Goal: Communication & Community: Answer question/provide support

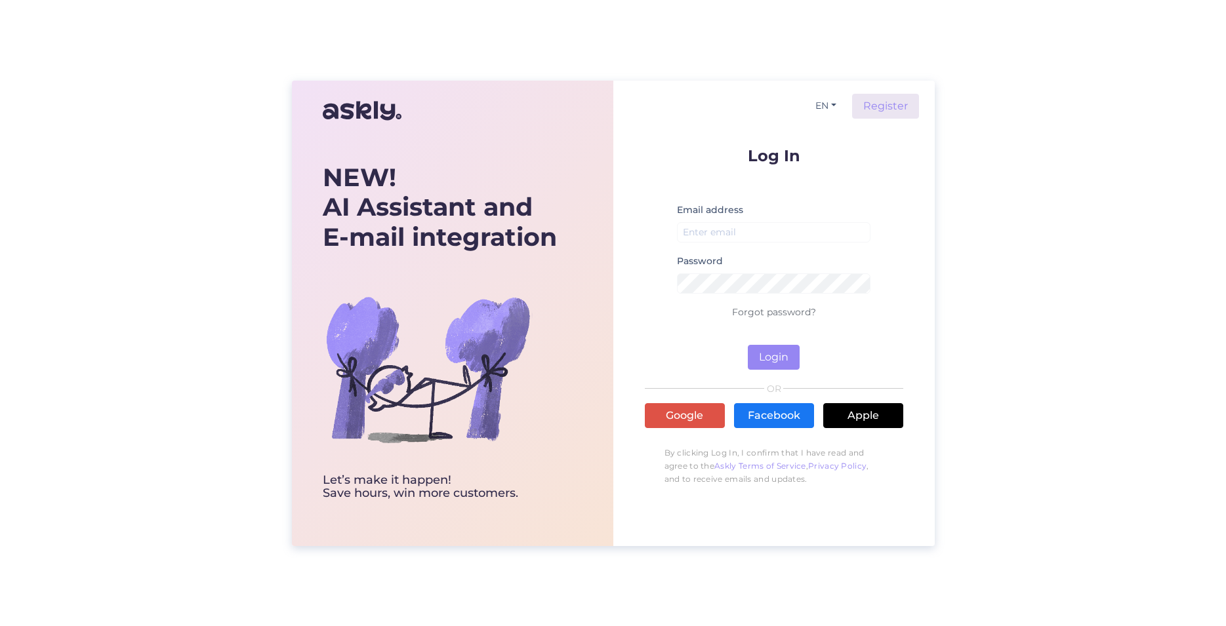
click at [752, 131] on div "EN Register Log In Email address Password Forgot password? Login OR Google Face…" at bounding box center [774, 292] width 258 height 422
click at [821, 108] on button "EN" at bounding box center [825, 105] width 31 height 19
click at [819, 157] on link "PL" at bounding box center [819, 153] width 45 height 21
click at [754, 228] on input "email" at bounding box center [774, 232] width 194 height 20
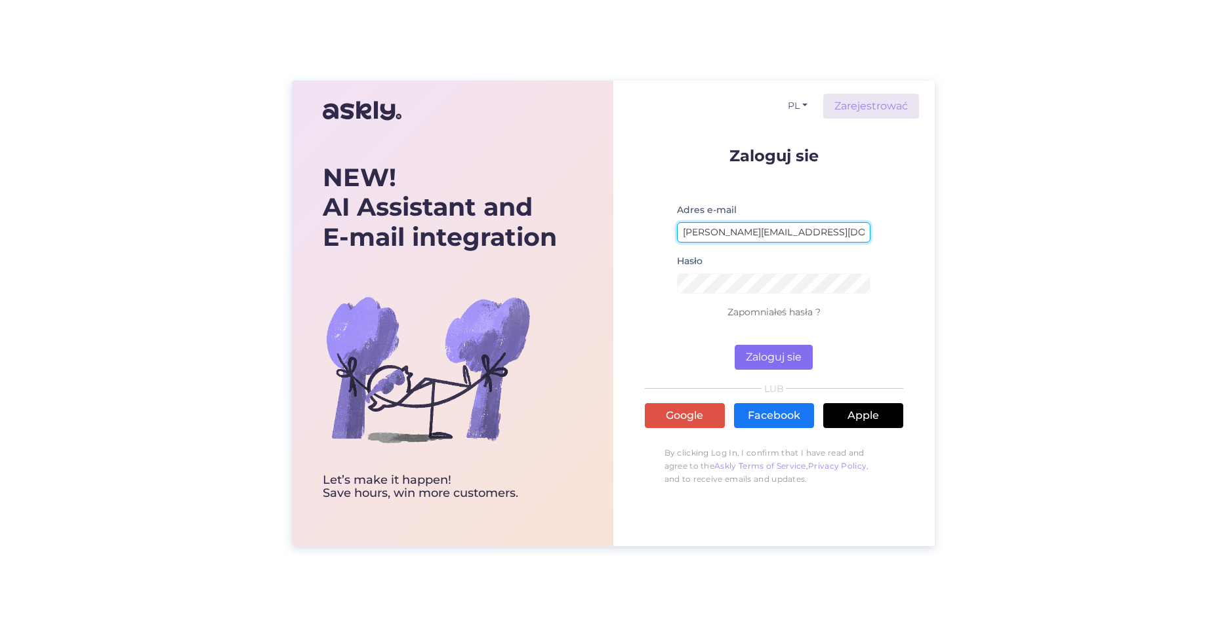
type input "[PERSON_NAME][EMAIL_ADDRESS][DOMAIN_NAME]"
click at [756, 358] on button "Zaloguj sie" at bounding box center [774, 357] width 78 height 25
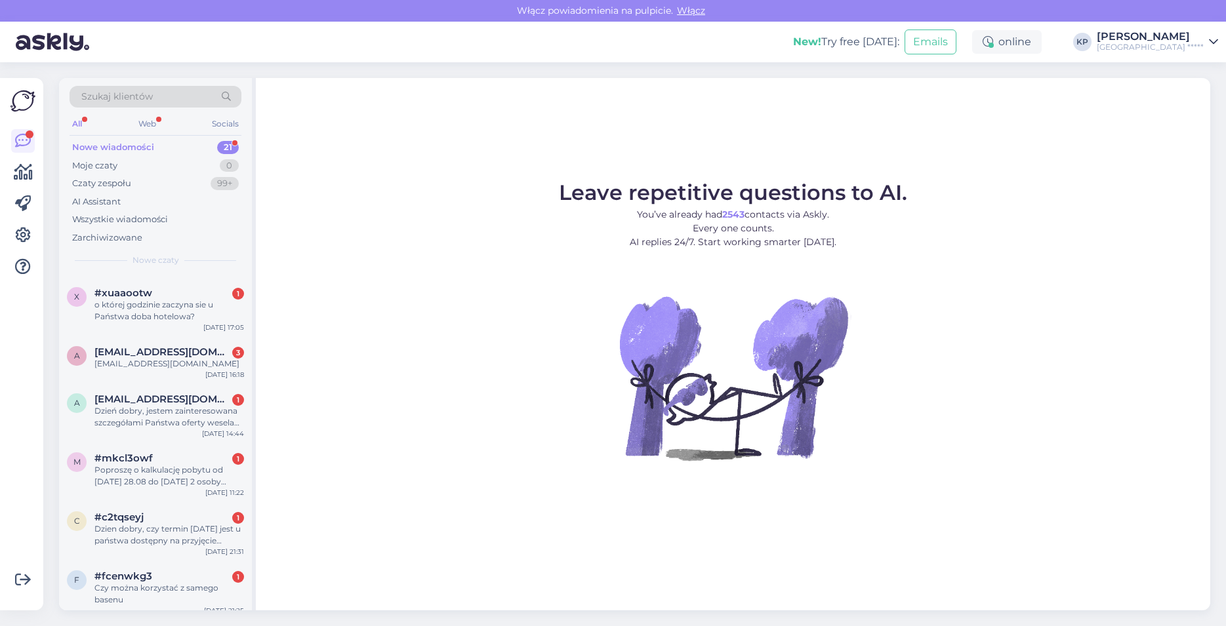
scroll to position [832, 0]
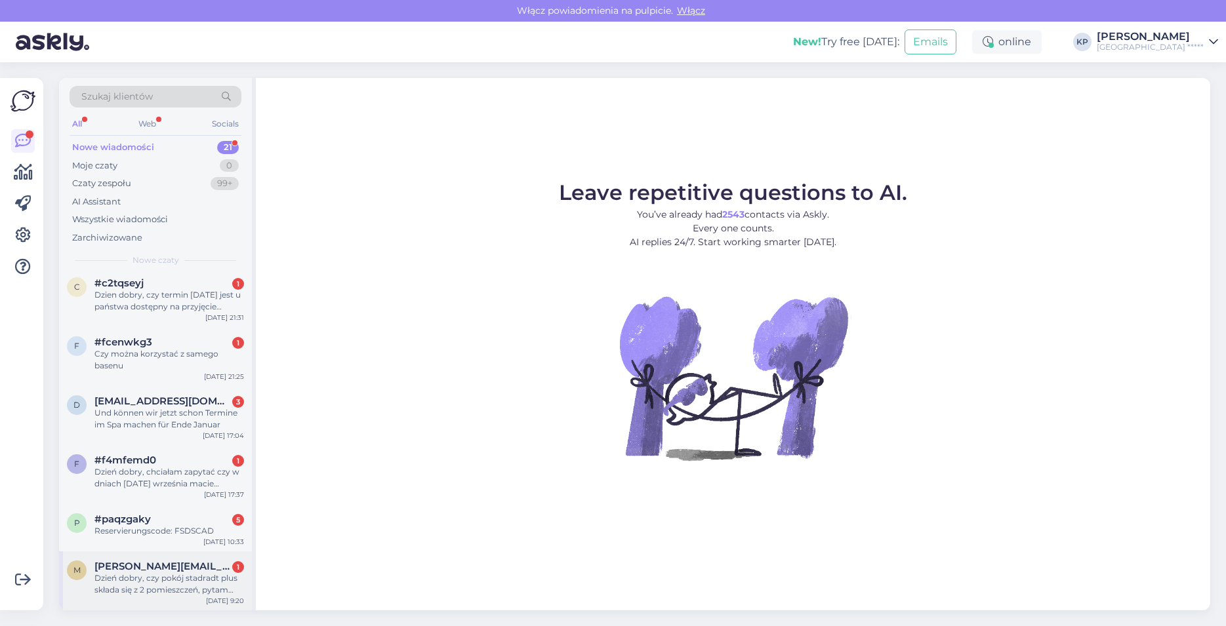
click at [145, 590] on div "Dzień dobry, czy pokój stadradt plus składa się z 2 pomieszczeń, pytam ponieważ…" at bounding box center [169, 585] width 150 height 24
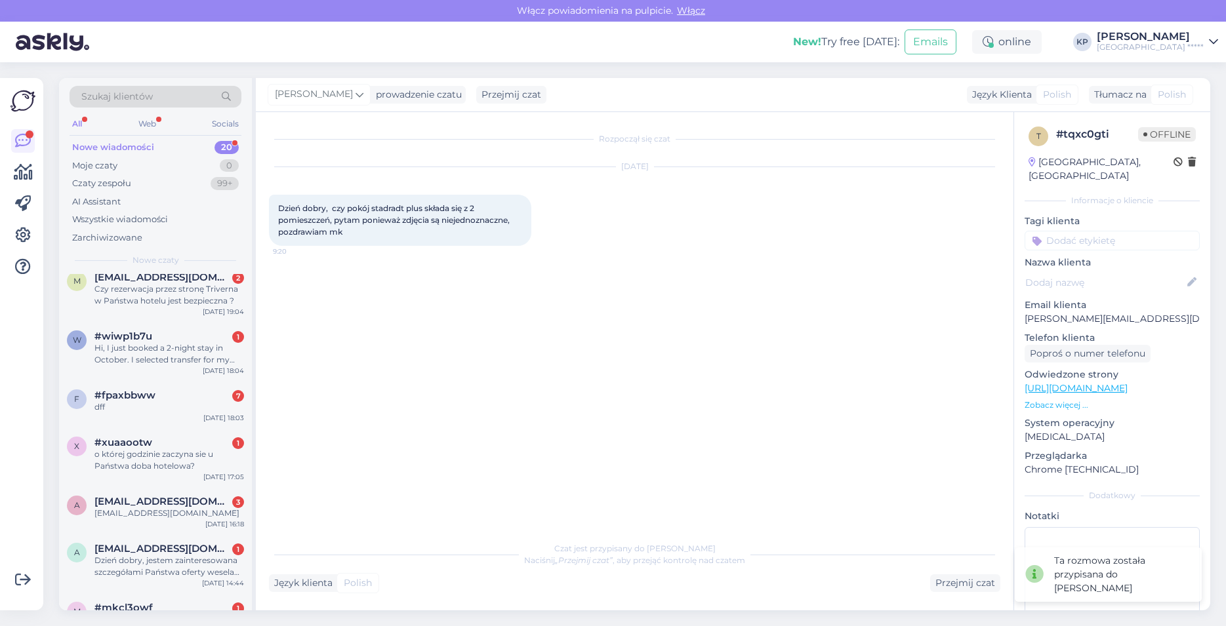
scroll to position [773, 0]
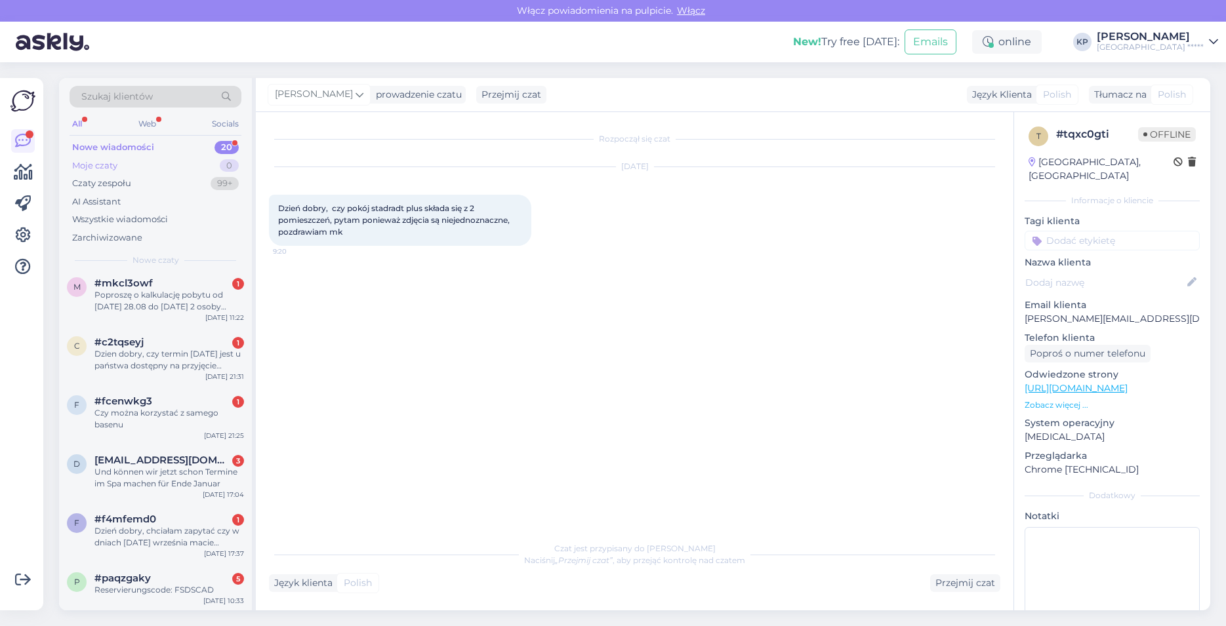
click at [128, 169] on div "Moje czaty 0" at bounding box center [156, 166] width 172 height 18
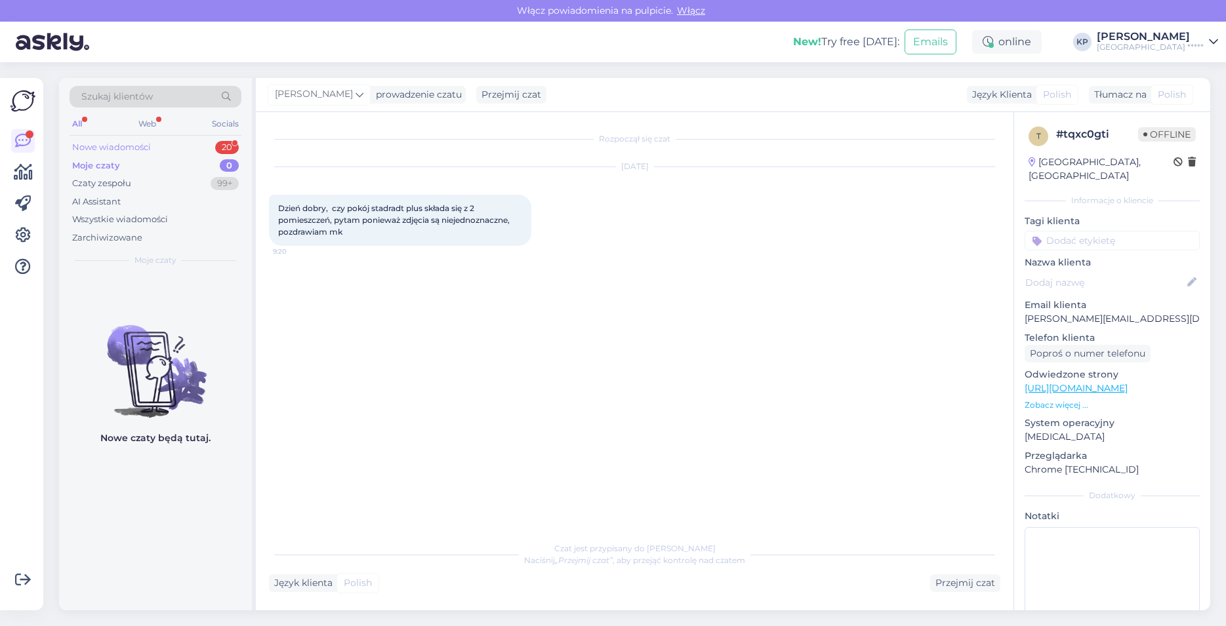
scroll to position [0, 0]
click at [129, 147] on div "Nowe wiadomości" at bounding box center [111, 147] width 79 height 13
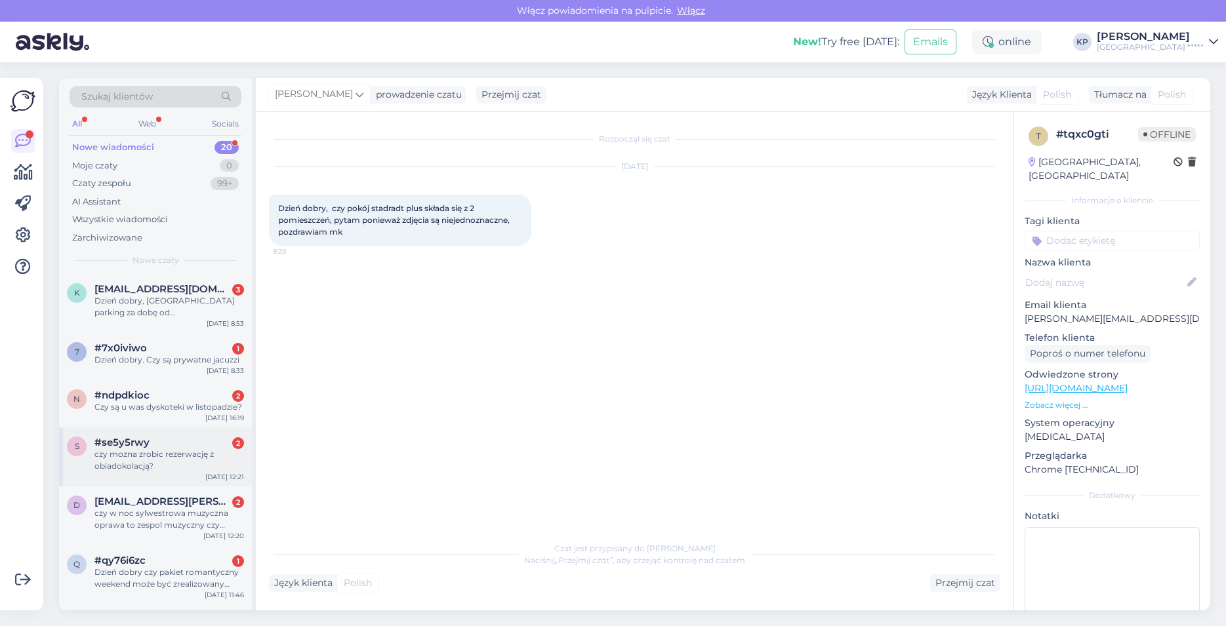
scroll to position [75, 0]
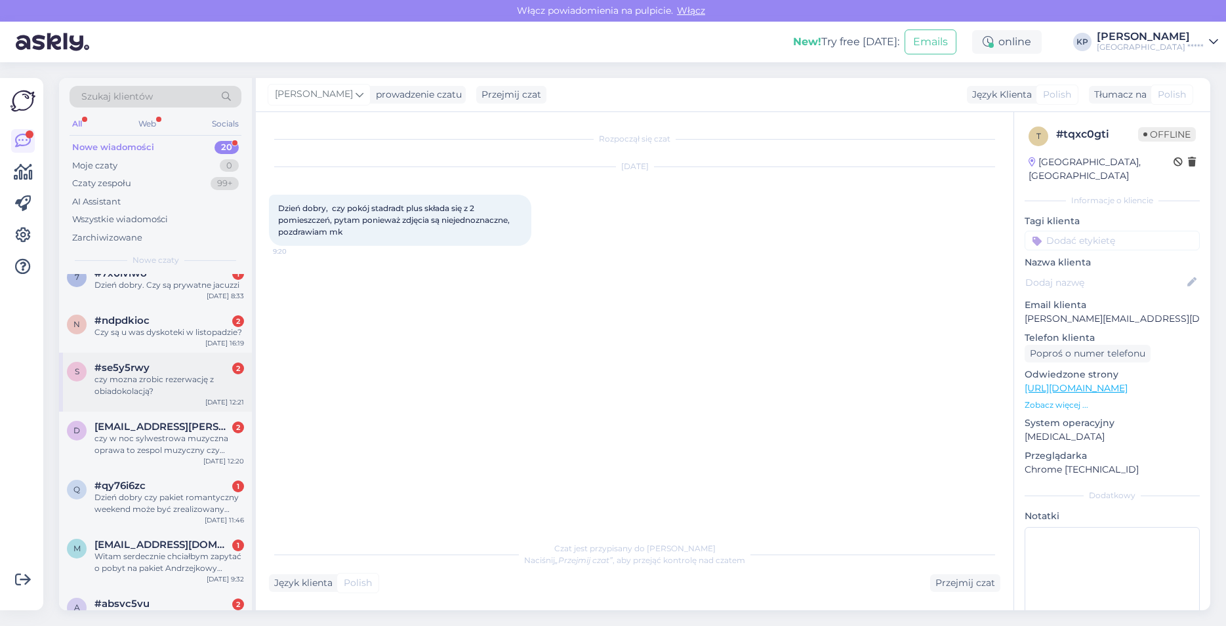
click at [161, 381] on div "czy mozna zrobic rezerwację z obiadokolacją?" at bounding box center [169, 386] width 150 height 24
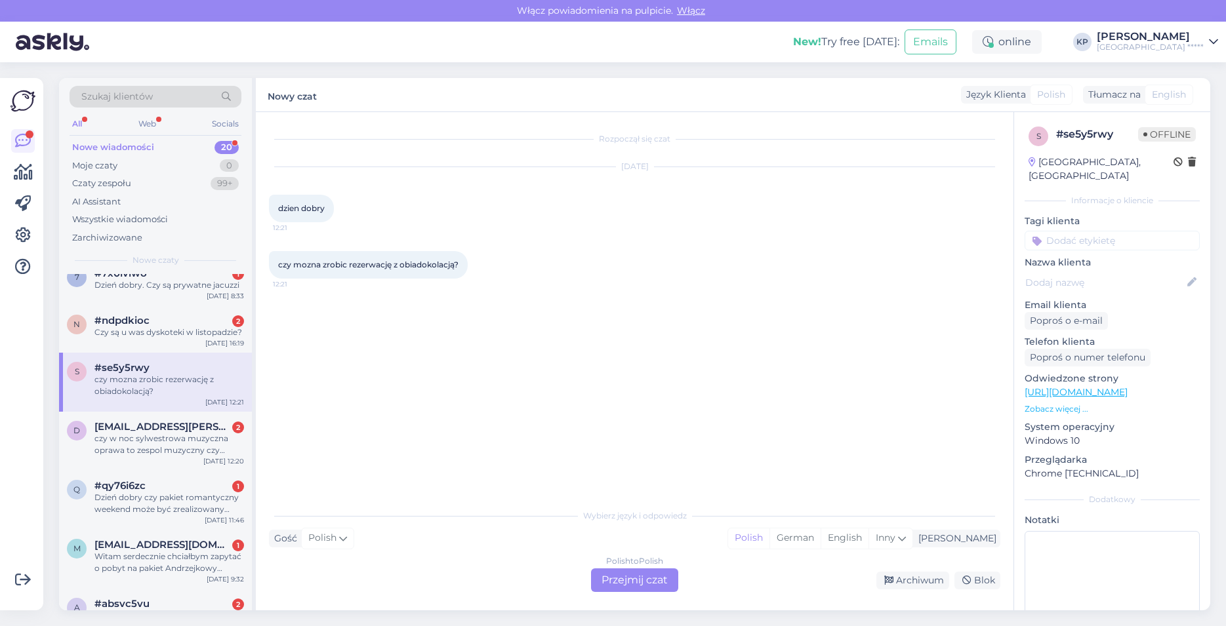
click at [629, 577] on div "Polish to Polish Przejmij czat" at bounding box center [634, 581] width 87 height 24
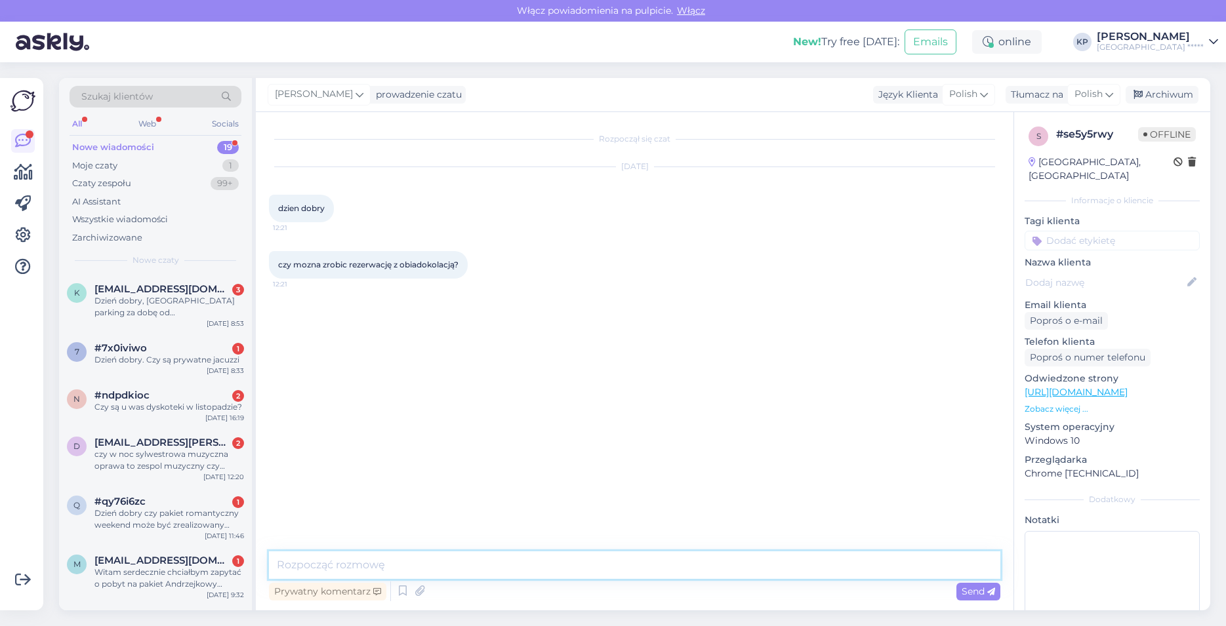
click at [369, 561] on textarea at bounding box center [634, 566] width 731 height 28
type textarea "Dzień dobry, oczywiście. Pakiet wypoczynek zawiera śniadania i obiadokolację."
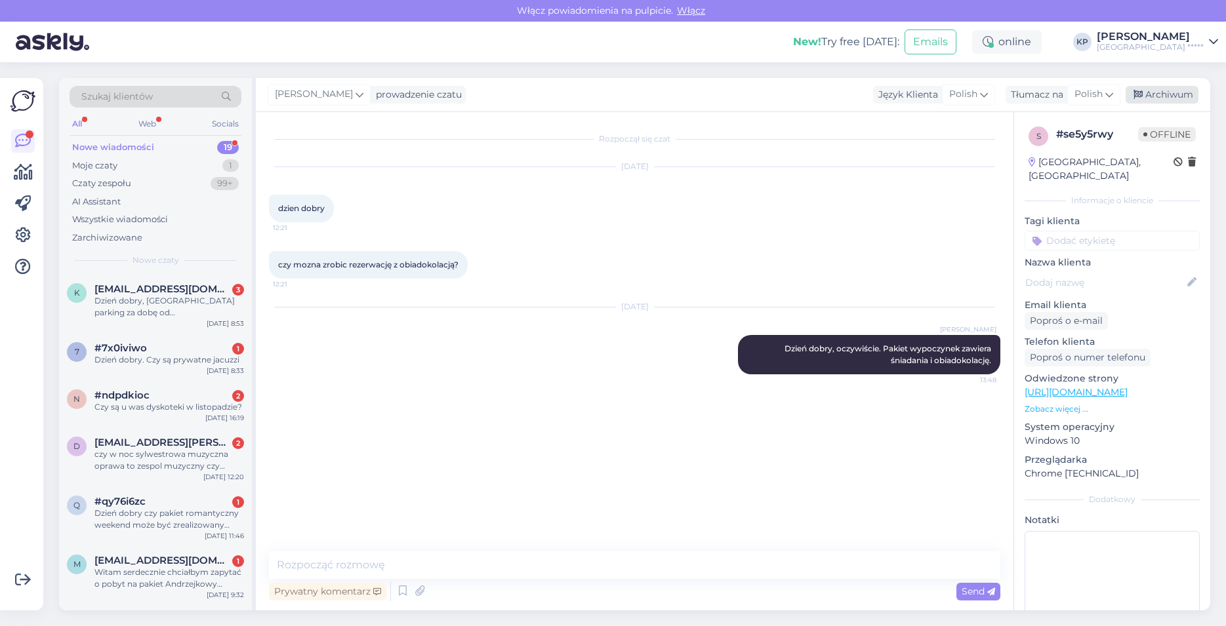
click at [1170, 91] on div "Archiwum" at bounding box center [1162, 95] width 73 height 18
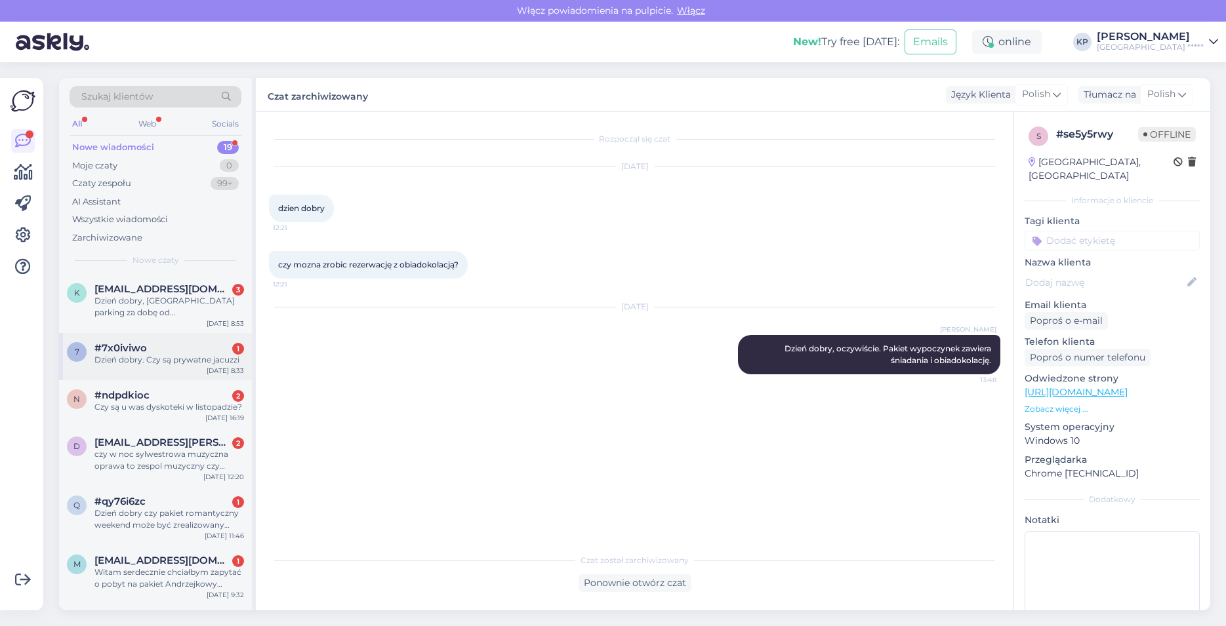
click at [164, 369] on div "7 #7x0iviwo 1 Dzień dobry. Czy są prywatne jacuzzi [DATE] 8:33" at bounding box center [155, 356] width 193 height 47
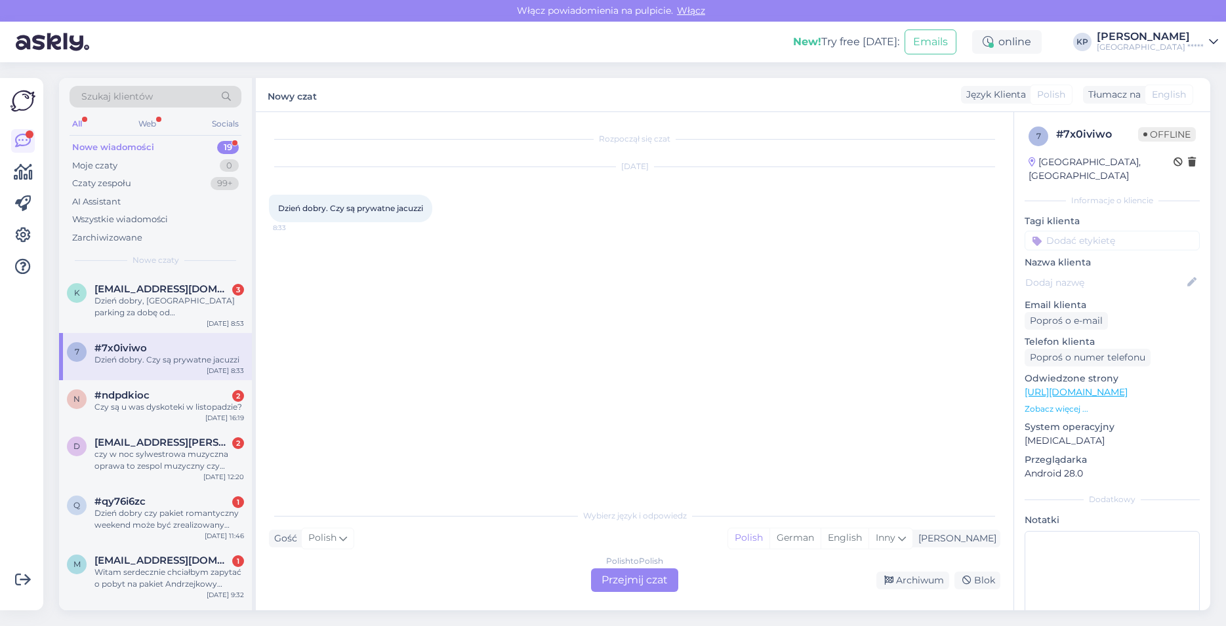
click at [623, 579] on div "Polish to Polish Przejmij czat" at bounding box center [634, 581] width 87 height 24
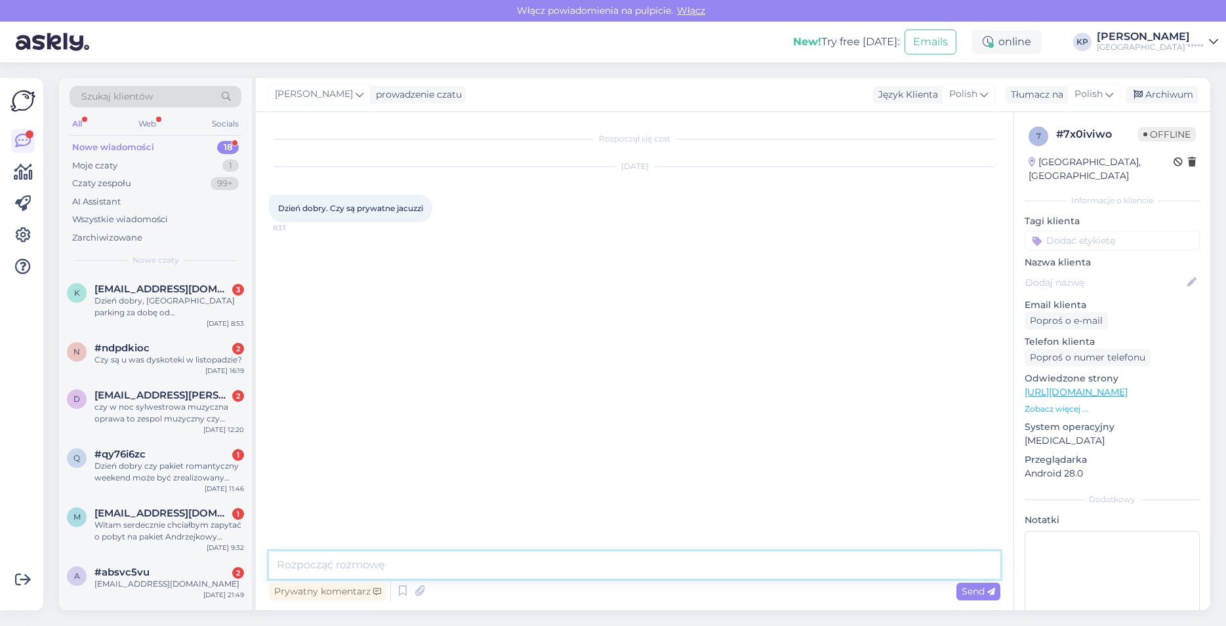
click at [344, 567] on textarea at bounding box center [634, 566] width 731 height 28
type textarea "Dzień dobry, tak. Niektóre pokoje posiadają jacuzzi na tarasie."
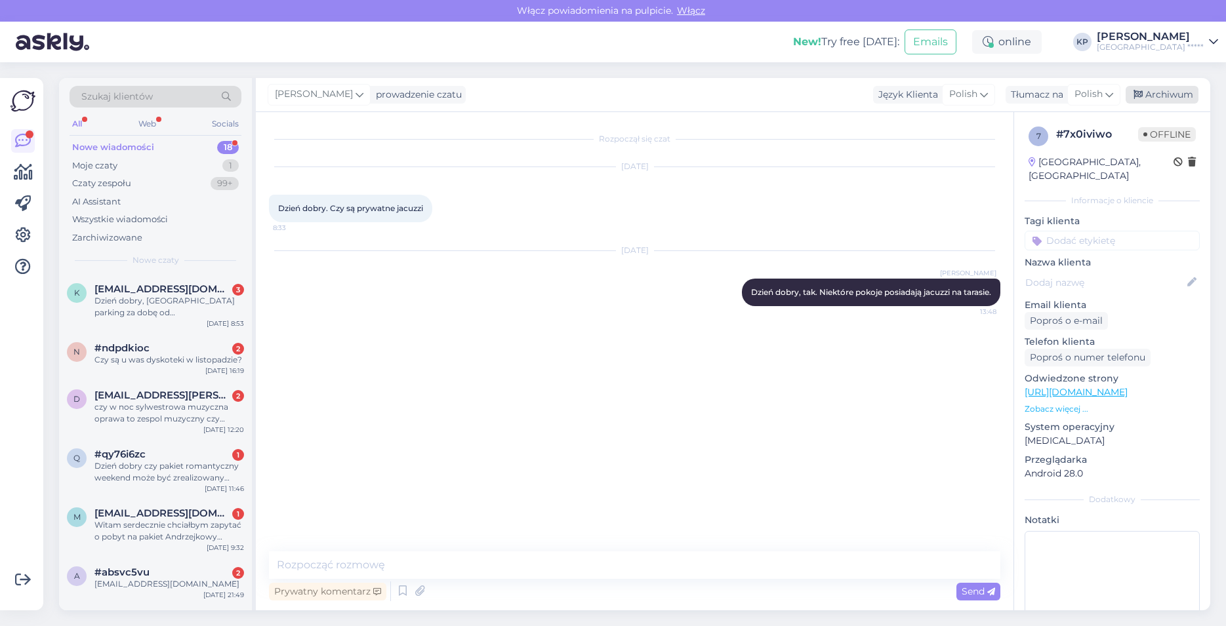
click at [1182, 98] on div "Archiwum" at bounding box center [1162, 95] width 73 height 18
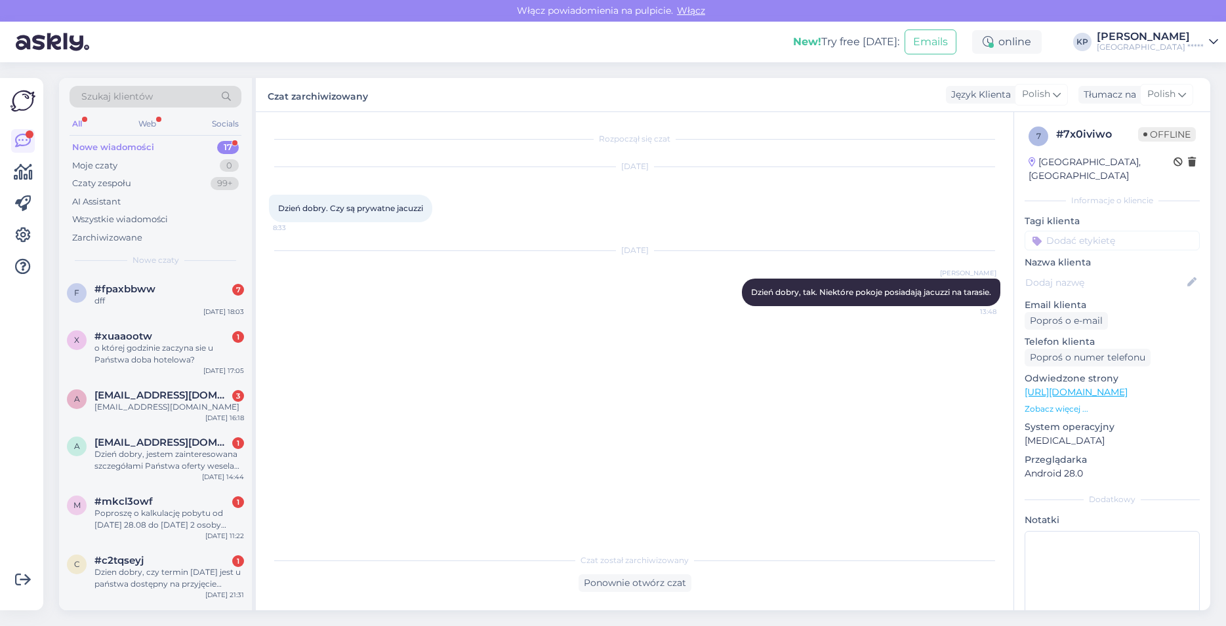
scroll to position [620, 0]
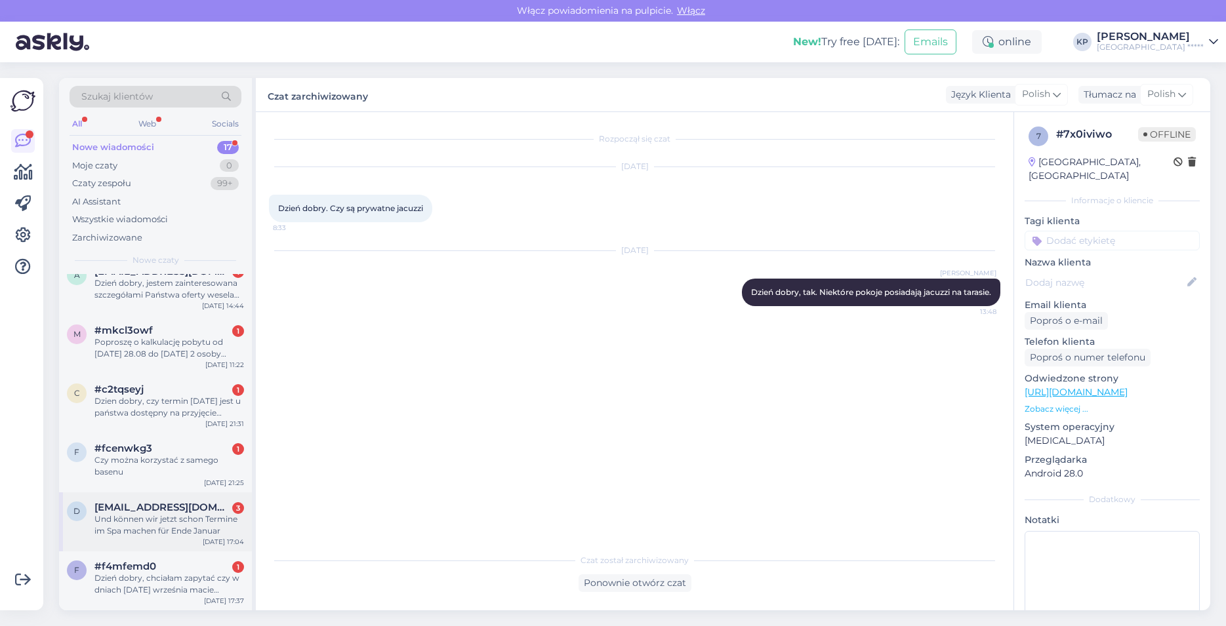
click at [150, 524] on div "Und können wir jetzt schon Termine im Spa machen für Ende Januar" at bounding box center [169, 526] width 150 height 24
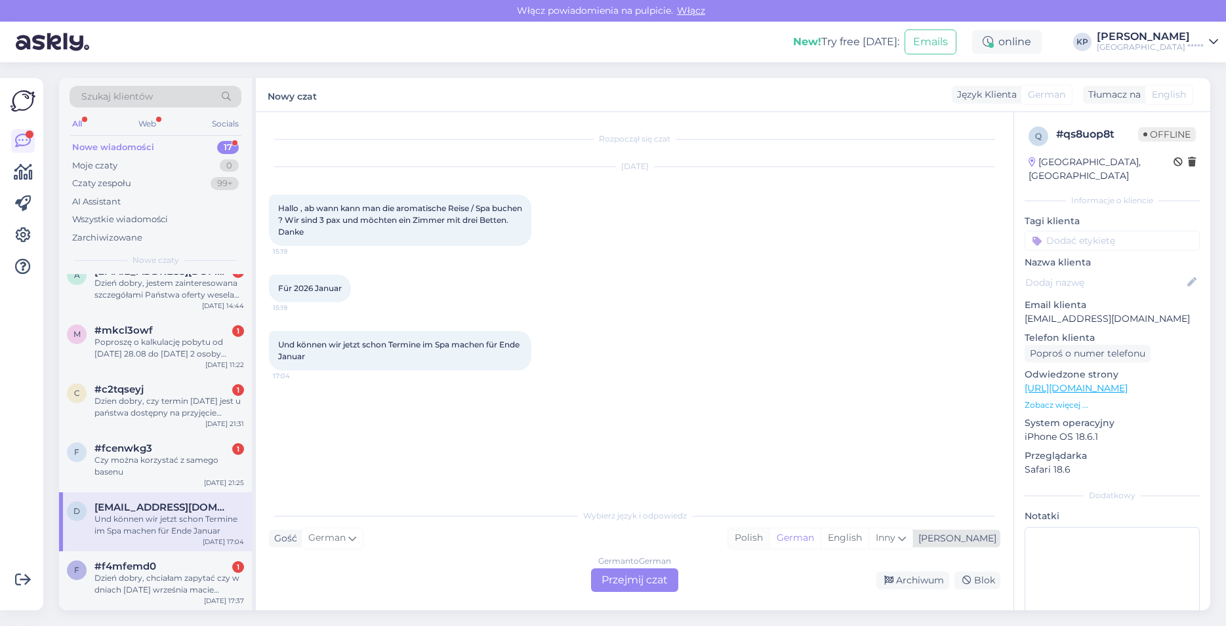
click at [770, 540] on div "Polish" at bounding box center [748, 539] width 41 height 20
click at [640, 575] on div "German to Polish Przejmij czat" at bounding box center [634, 581] width 87 height 24
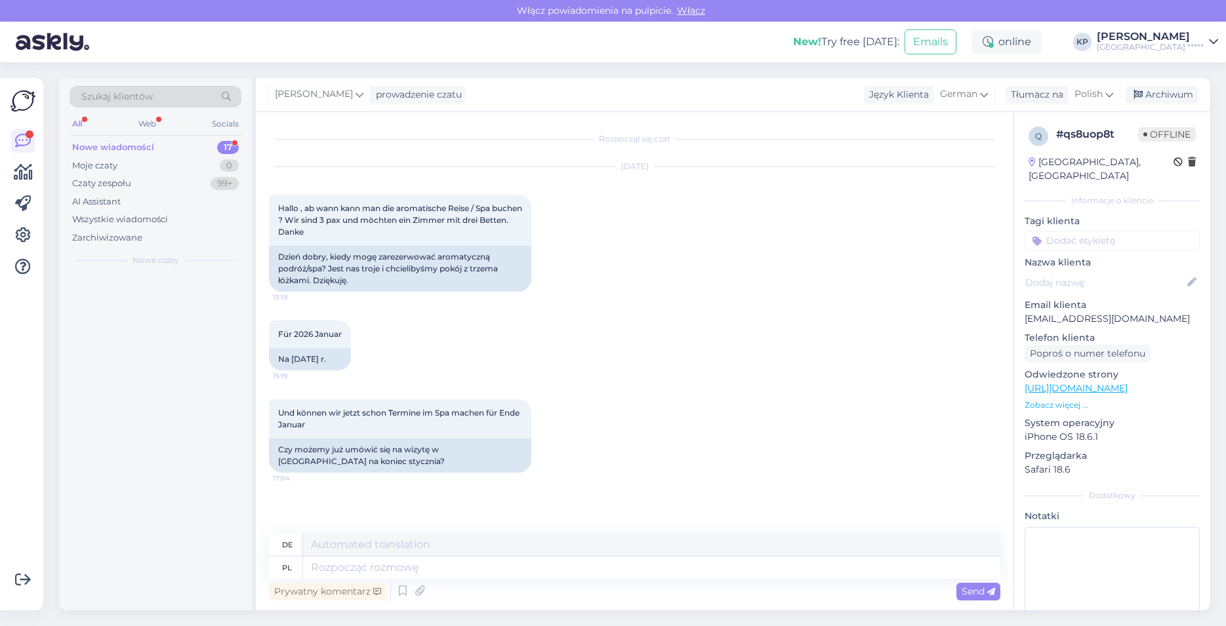
scroll to position [0, 0]
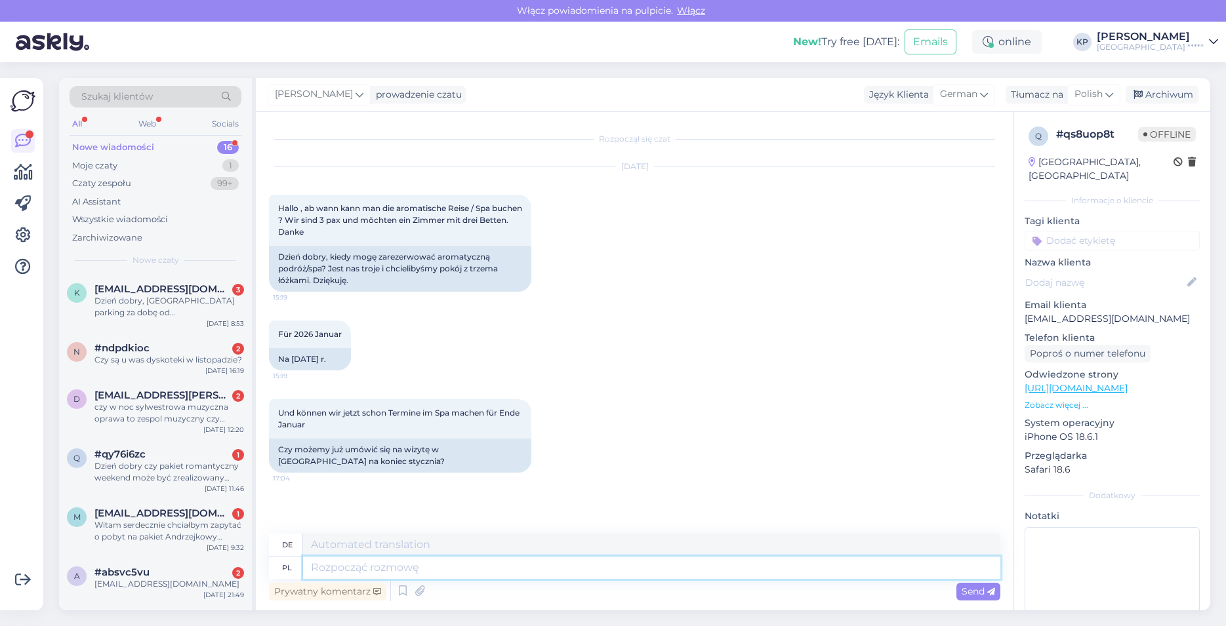
click at [329, 567] on textarea at bounding box center [651, 568] width 697 height 22
type textarea "Dzień"
type textarea "Tag"
type textarea "Dzień dobry,"
type textarea "Guten Morgen,"
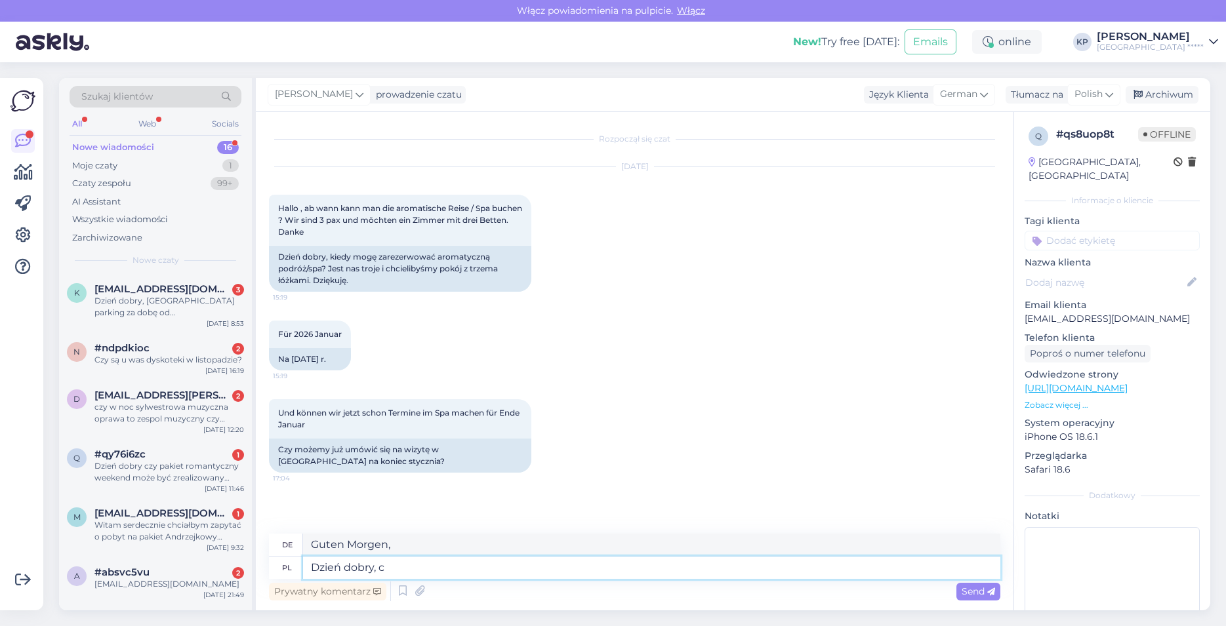
type textarea "Dzień dobry,"
type textarea "Guten Morgen,"
type textarea "Dzień dobry, na ten"
type textarea "Guten Morgen, dafür"
type textarea "Dzień dobry, na ten moment ni"
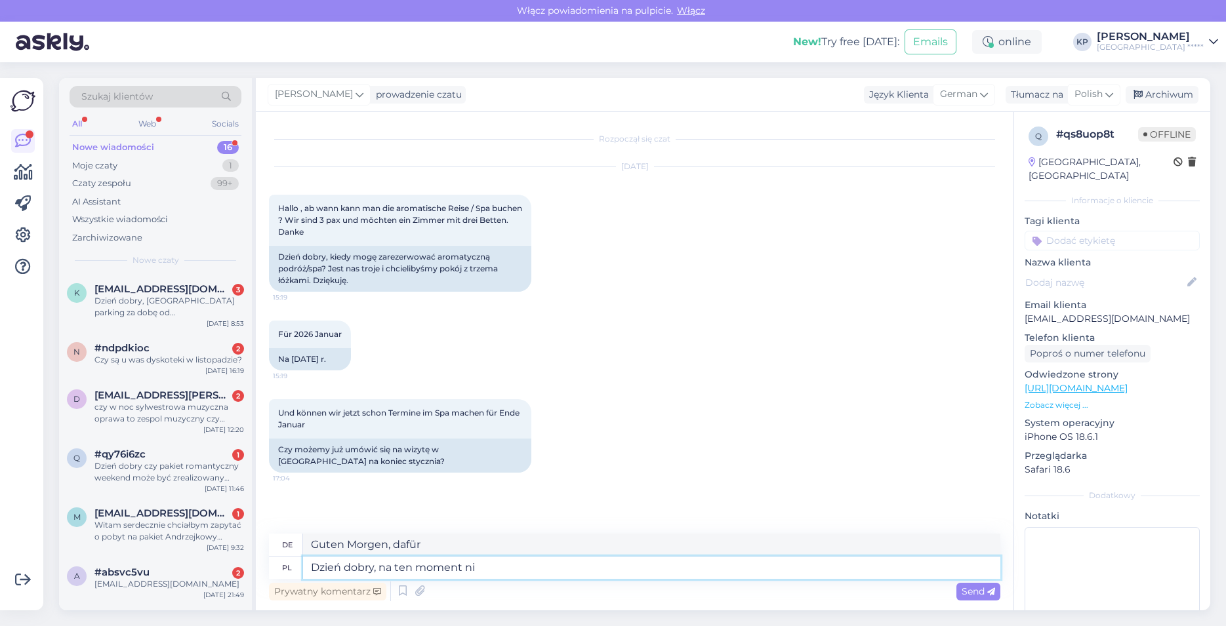
type textarea "Guten Morgen, erstmal"
type textarea "Dzień dobry, na ten moment nie p"
type textarea "Guten Morgen, im Moment nicht"
type textarea "Dzień dobry, na ten moment nie posiadamy"
type textarea "Guten Morgen, im Moment haben wir keine"
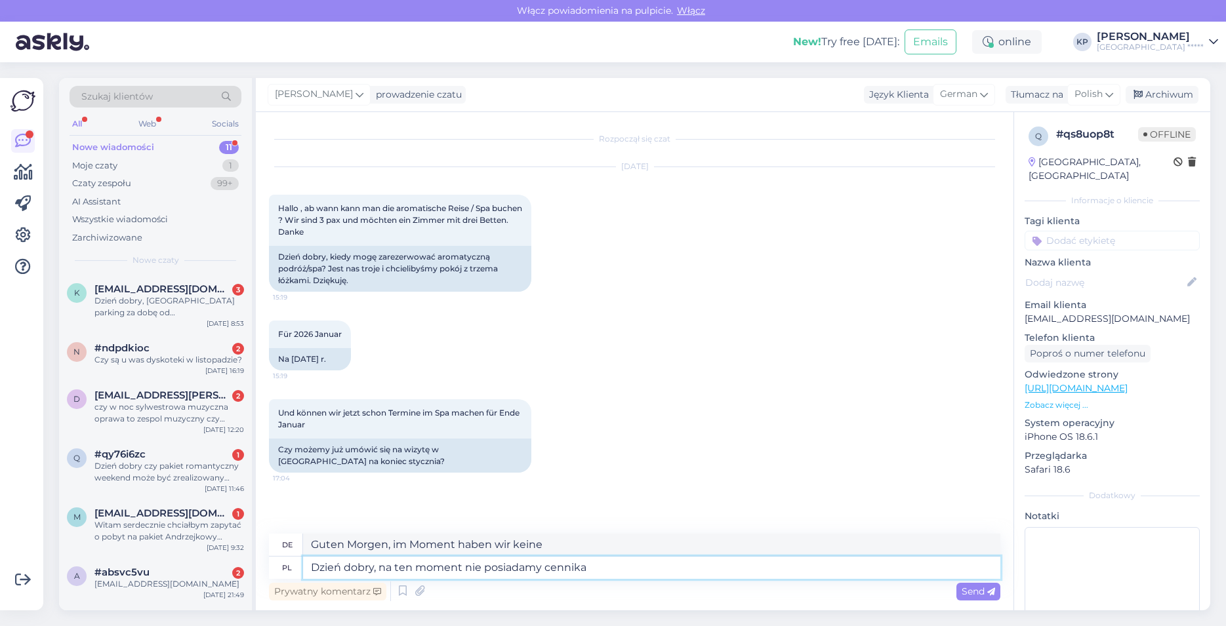
type textarea "Dzień dobry, na ten moment nie posiadamy cennika"
type textarea "Guten Morgen, wir haben im Moment keine Preisliste"
type textarea "Dzień dobry, na ten moment nie posiadamy cennika na"
type textarea "Guten Morgen, im Moment haben wir keine Preisliste für"
type textarea "Dzień dobry, na ten moment nie posiadamy cennika na okres s"
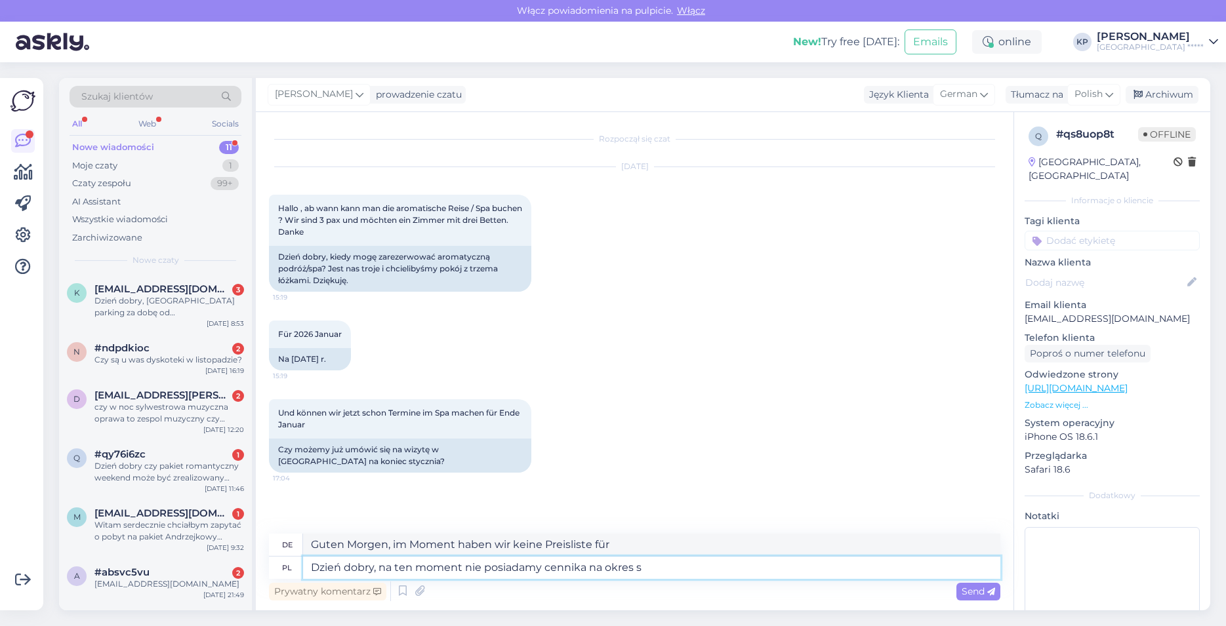
type textarea "Guten Morgen, im Moment haben wir keine Preisliste für den Zeitraum"
type textarea "Dzień dobry, na ten moment nie posiadamy cennika na okres stycznia."
type textarea "Guten Morgen, derzeit liegt uns keine Preisliste für Januar vor."
type textarea "Dzień dobry, na ten moment nie posiadamy cennika na okres stycznia. [GEOGRAPHIC…"
type textarea "Guten Morgen, zurzeit haben wir noch keine Preisliste für Januar."
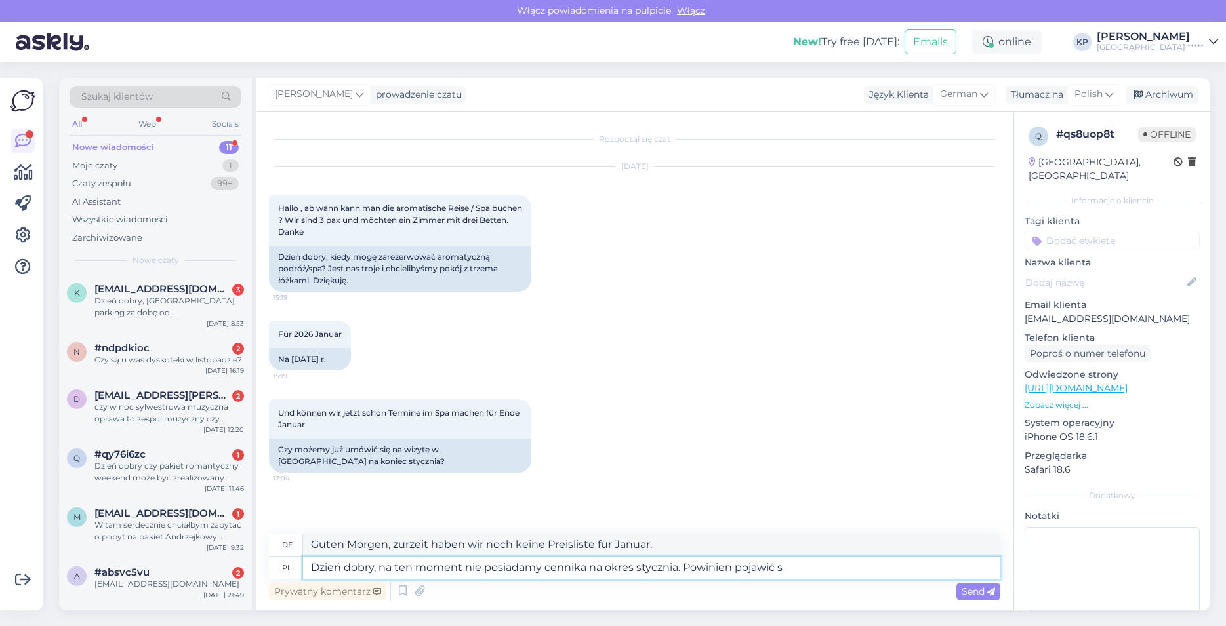
type textarea "Dzień dobry, na ten moment nie posiadamy cennika na okres stycznia. Powinien po…"
type textarea "Guten Morgen, für Januar liegt uns derzeit noch keine Preisliste vor. Diese sol…"
type textarea "Dzień dobry, na ten moment nie posiadamy cennika na okres stycznia. Powinien po…"
type textarea "Guten Morgen, wir haben derzeit keine Preisliste für Januar. Sie sollte erschei…"
type textarea "Dzień dobry, na ten moment nie posiadamy cennika na okres stycznia. Powinien po…"
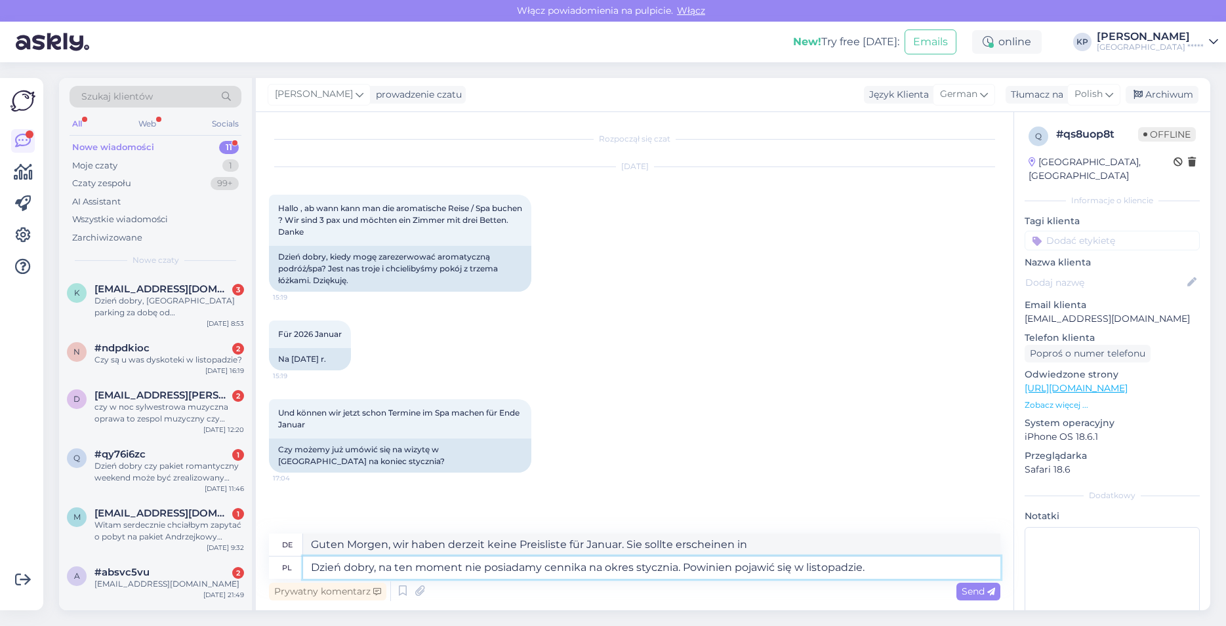
type textarea "Guten Morgen, für Januar liegt uns aktuell noch keine Preisliste vor. Diese sol…"
type textarea "Dzień dobry, na ten moment nie posiadamy cennika na okres stycznia. Powinien po…"
type textarea "Guten Morgen, für Januar liegt uns aktuell noch keine Preisliste vor. Diese sol…"
type textarea "Dzień dobry, na ten moment nie posiadamy cennika na okres stycznia. Powinien po…"
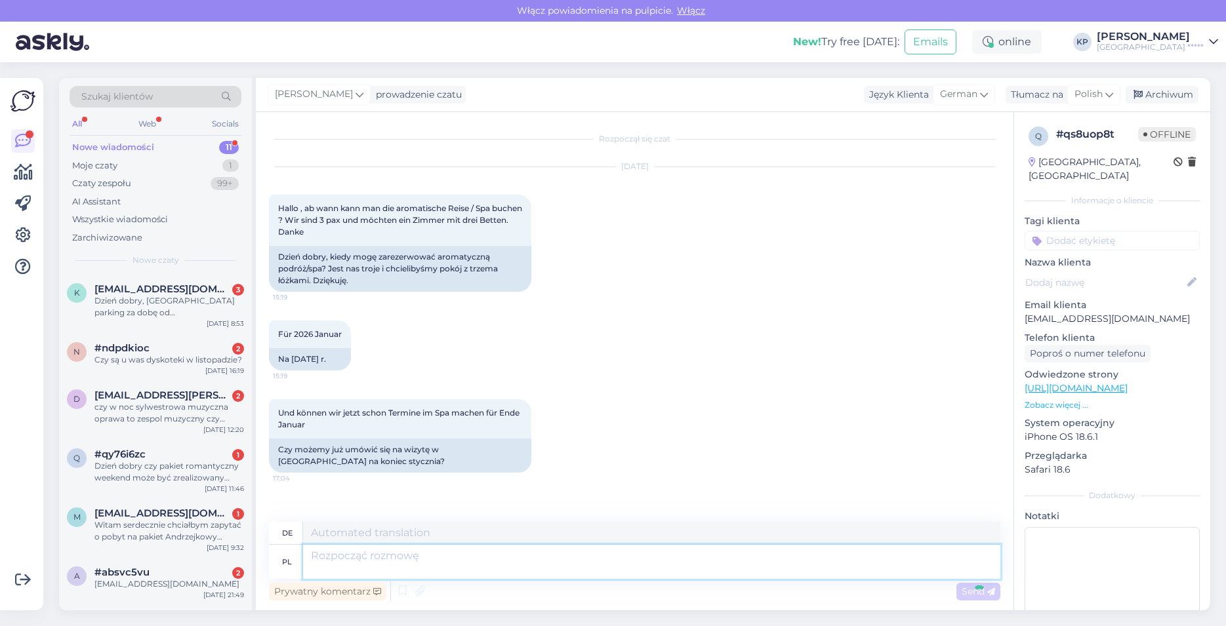
scroll to position [119, 0]
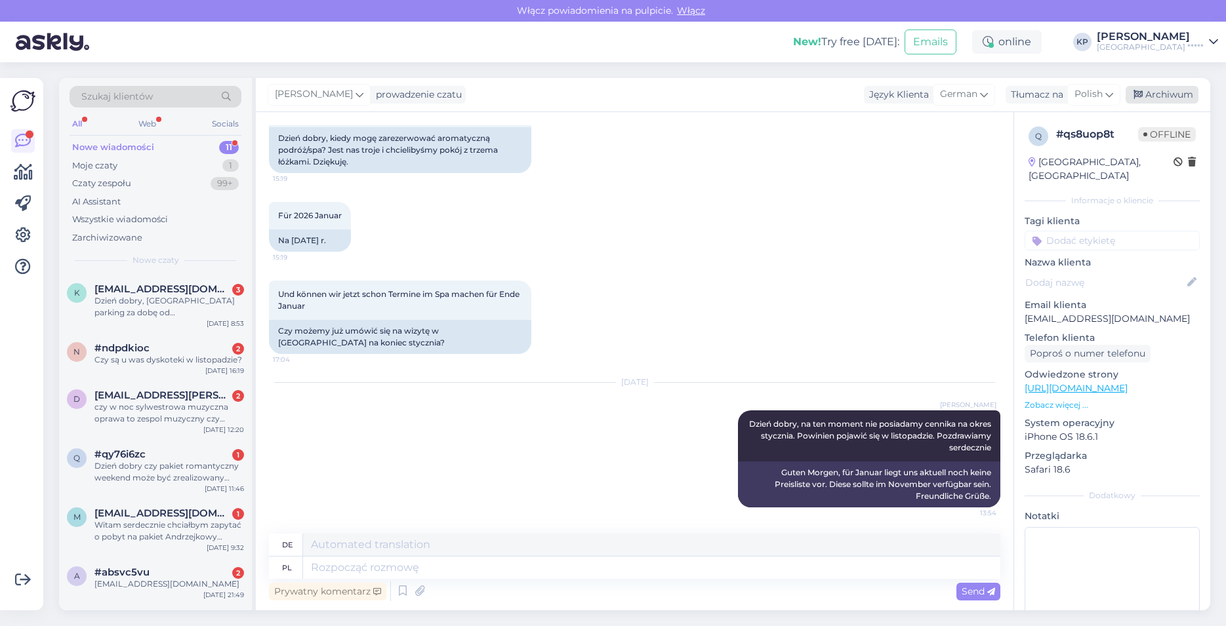
click at [1168, 99] on div "Archiwum" at bounding box center [1162, 95] width 73 height 18
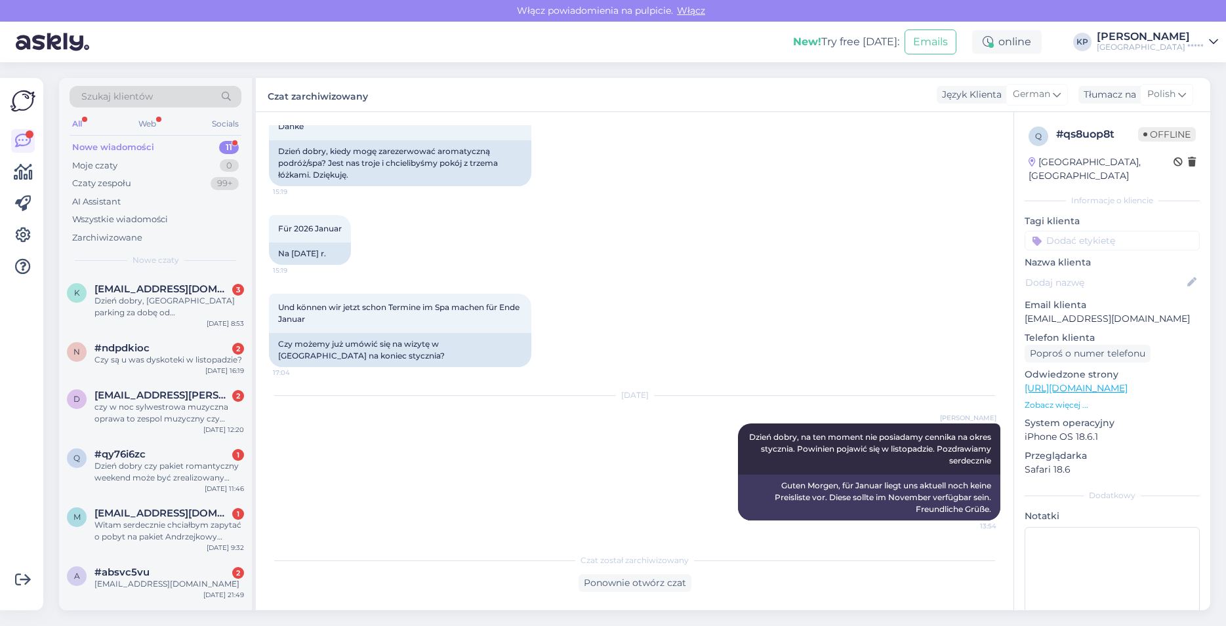
scroll to position [266, 0]
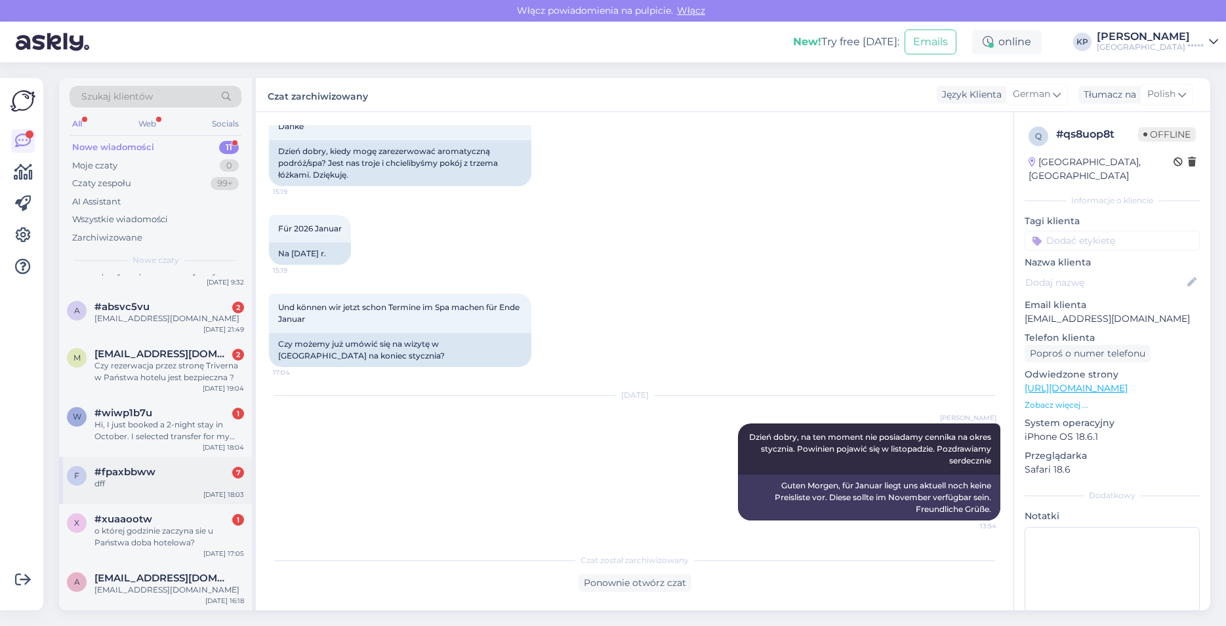
click at [144, 483] on div "dff" at bounding box center [169, 484] width 150 height 12
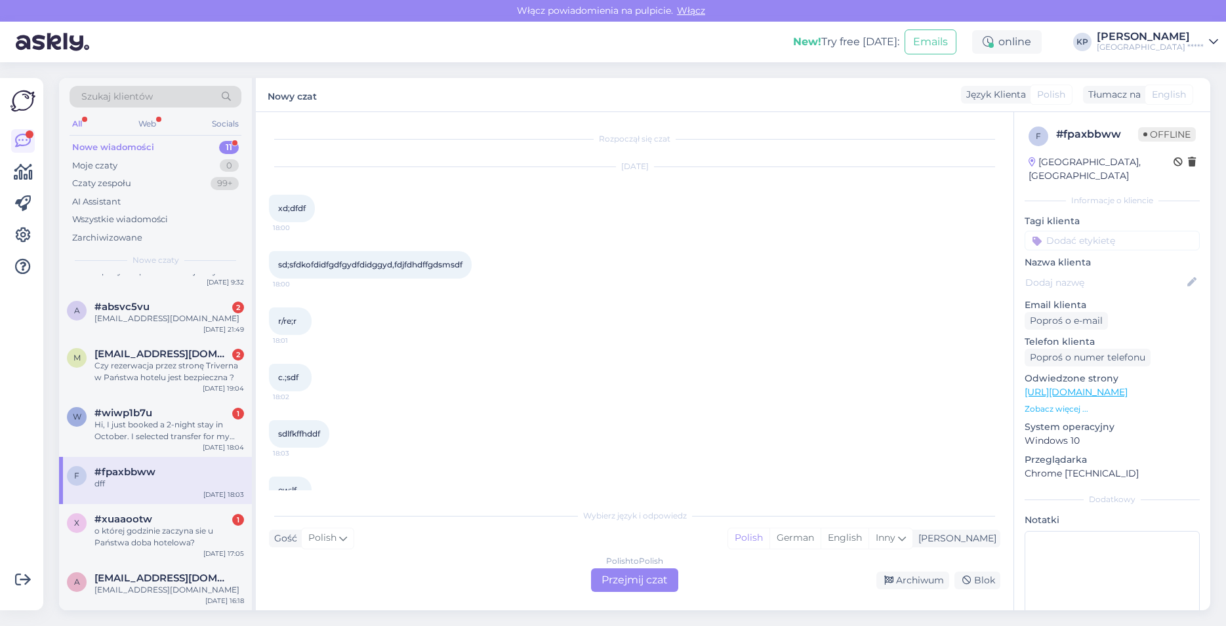
scroll to position [85, 0]
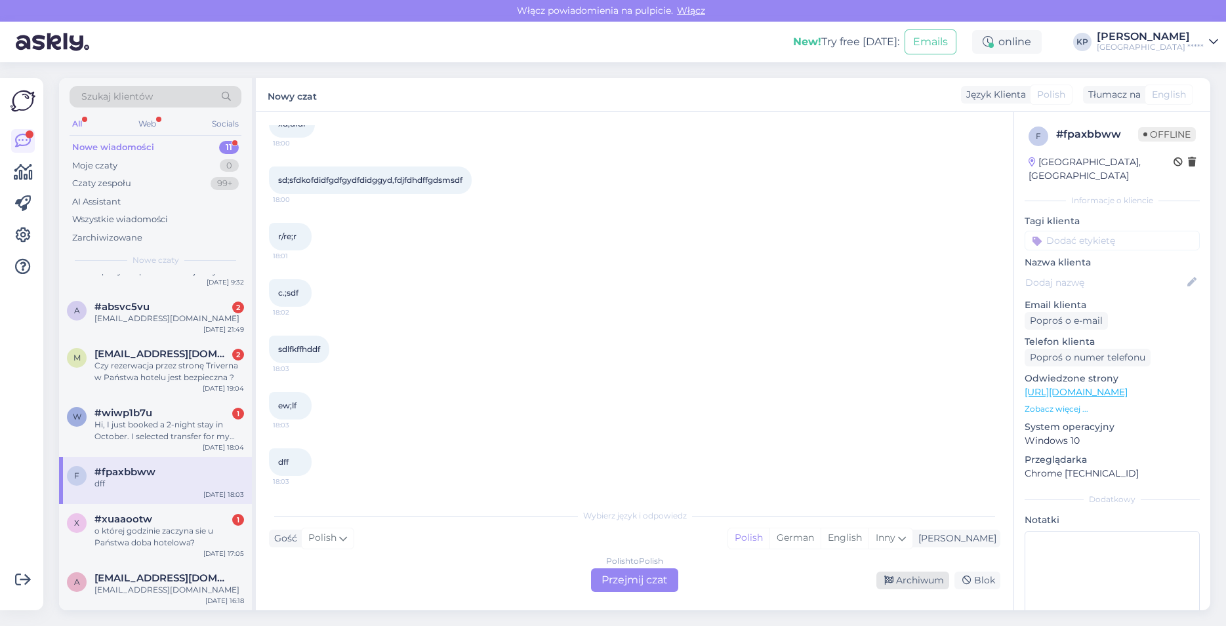
click at [907, 576] on div "Archiwum" at bounding box center [912, 581] width 73 height 18
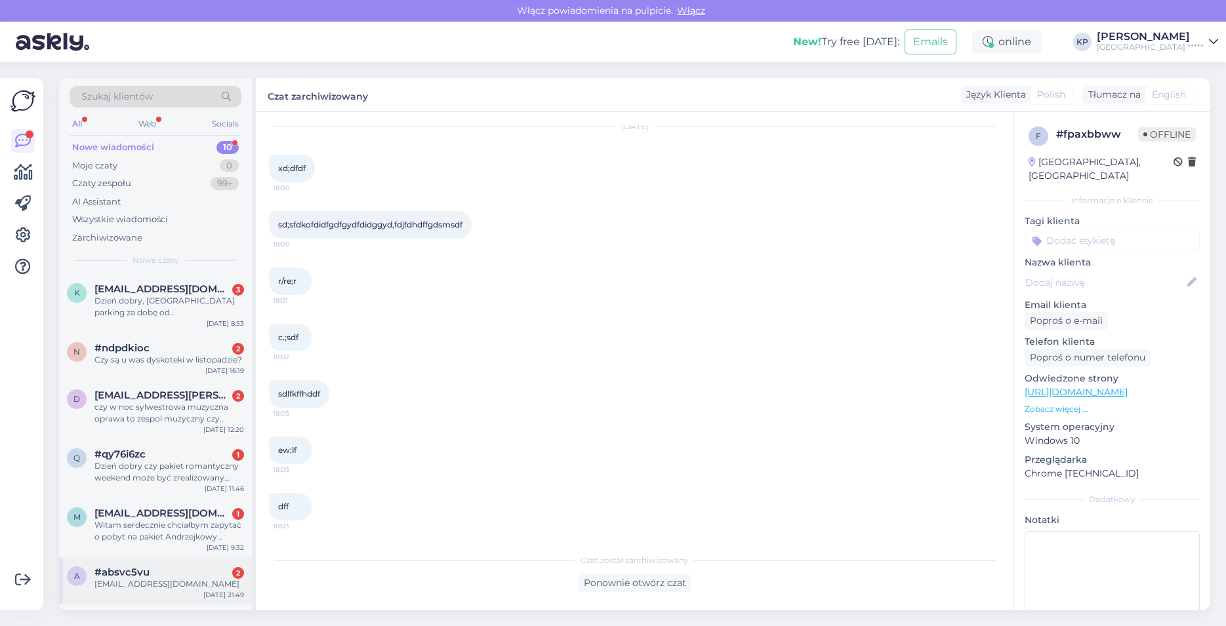
scroll to position [218, 0]
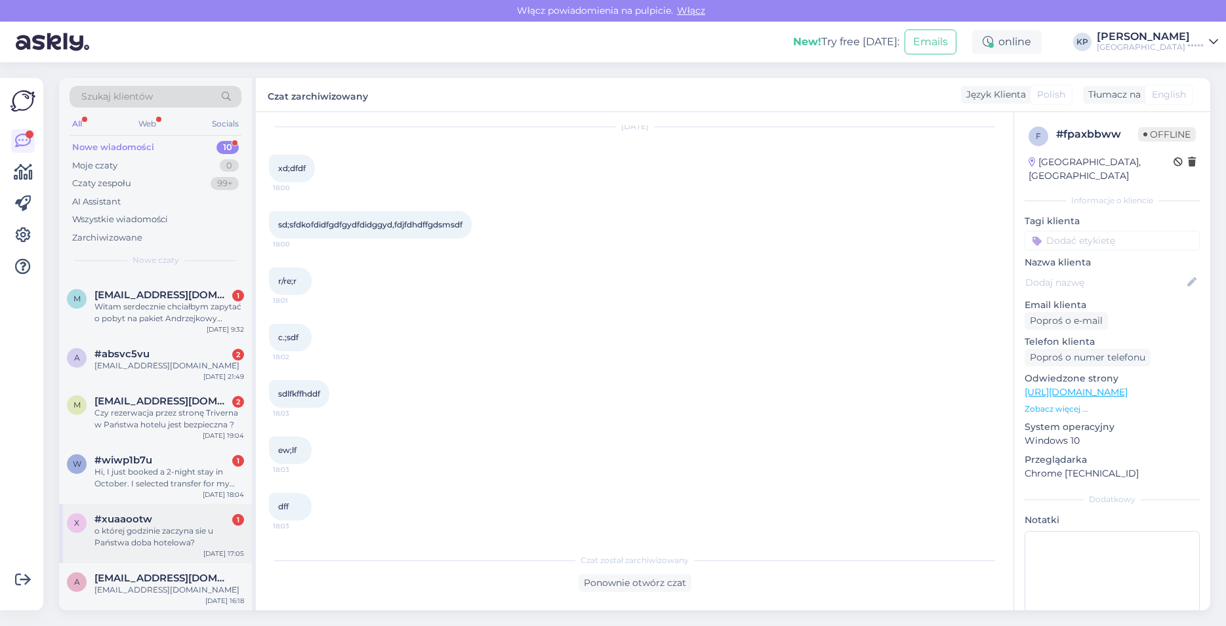
click at [151, 525] on span "#xuaaootw" at bounding box center [123, 520] width 58 height 12
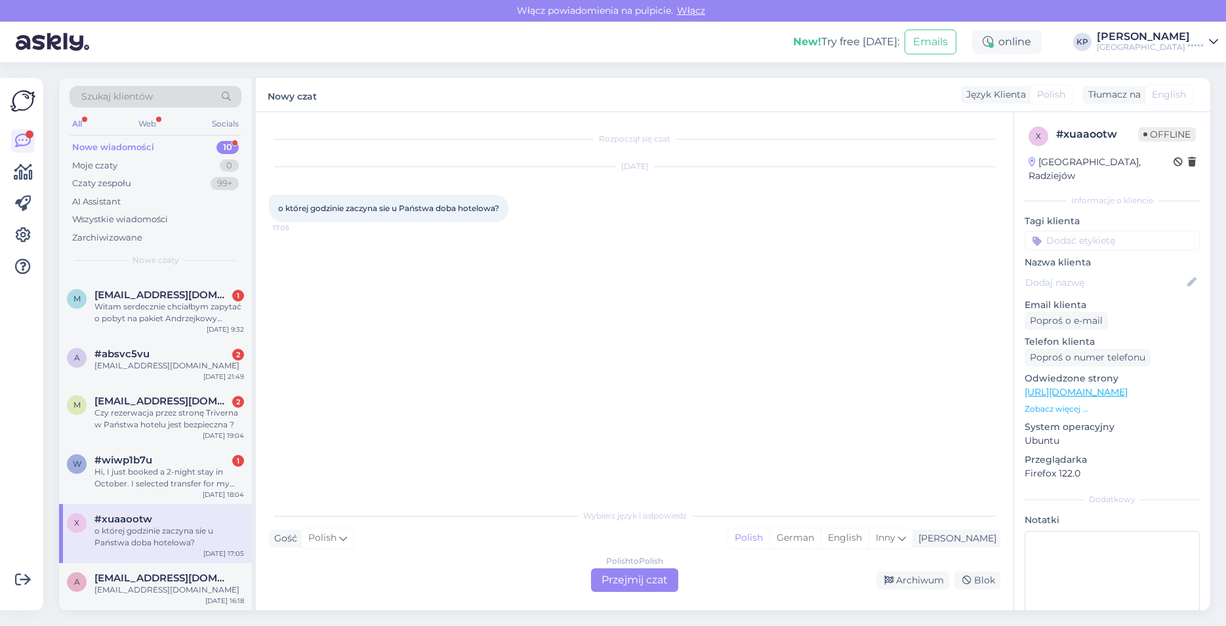
click at [644, 583] on div "Polish to Polish Przejmij czat" at bounding box center [634, 581] width 87 height 24
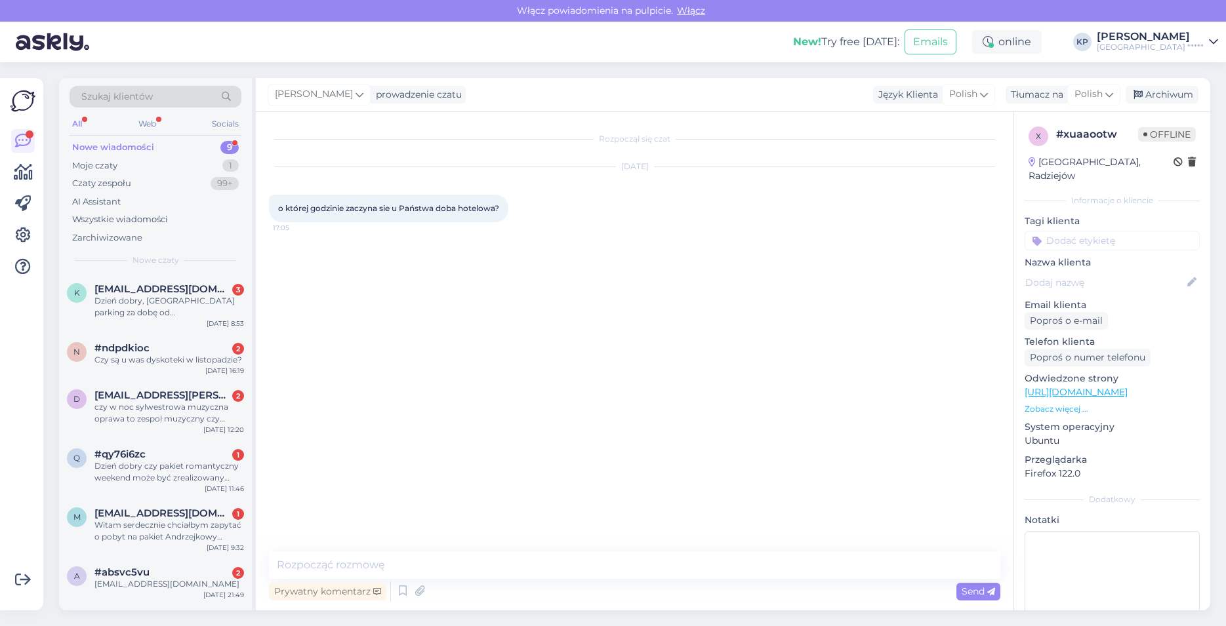
click at [335, 550] on div "Rozpoczął się czat [DATE] o której godzinie zaczyna sie u Państwa doba hotelowa…" at bounding box center [635, 361] width 758 height 499
click at [335, 559] on textarea at bounding box center [634, 566] width 731 height 28
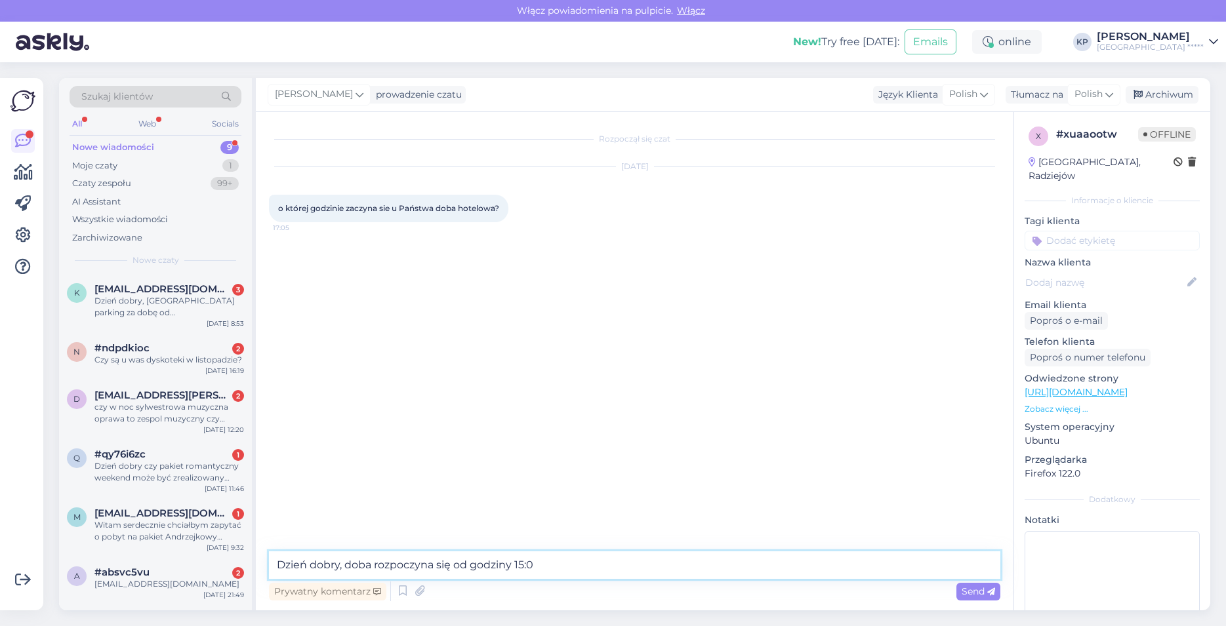
type textarea "Dzień dobry, doba rozpoczyna się od godziny 15:00"
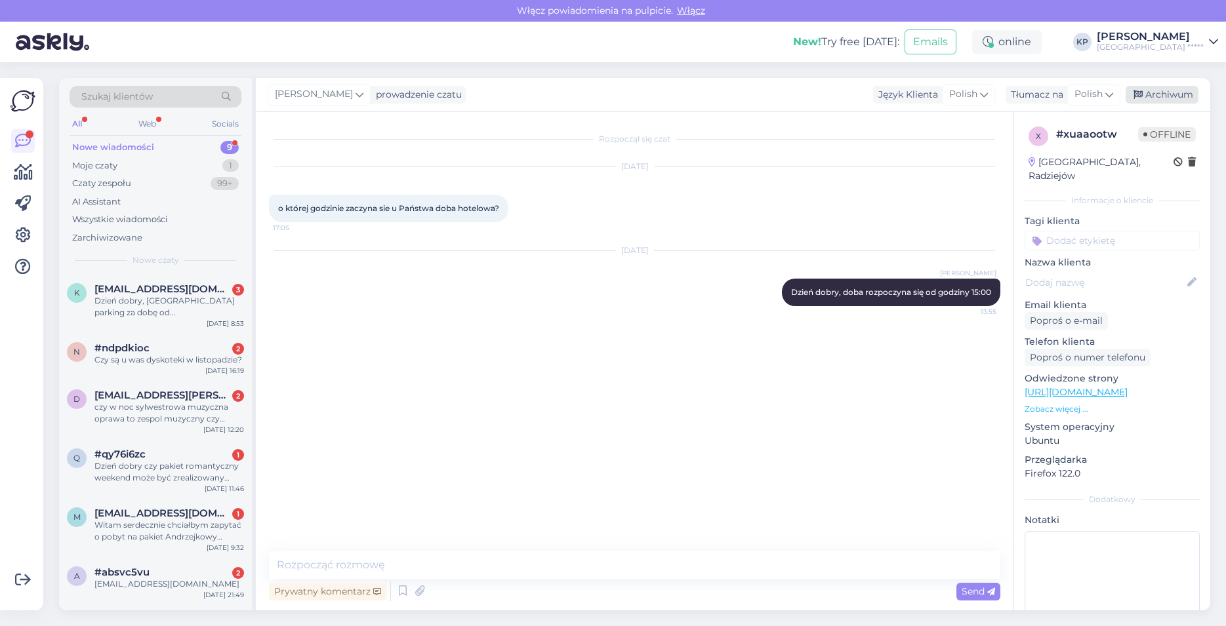
click at [1159, 86] on div "Archiwum" at bounding box center [1162, 95] width 73 height 18
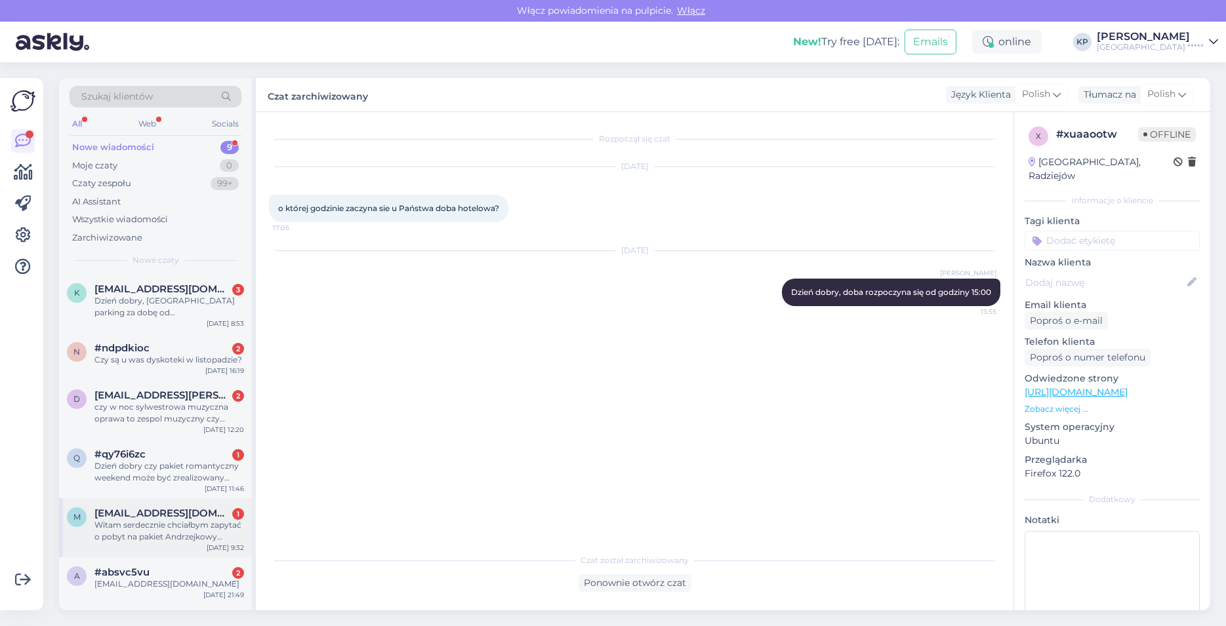
scroll to position [159, 0]
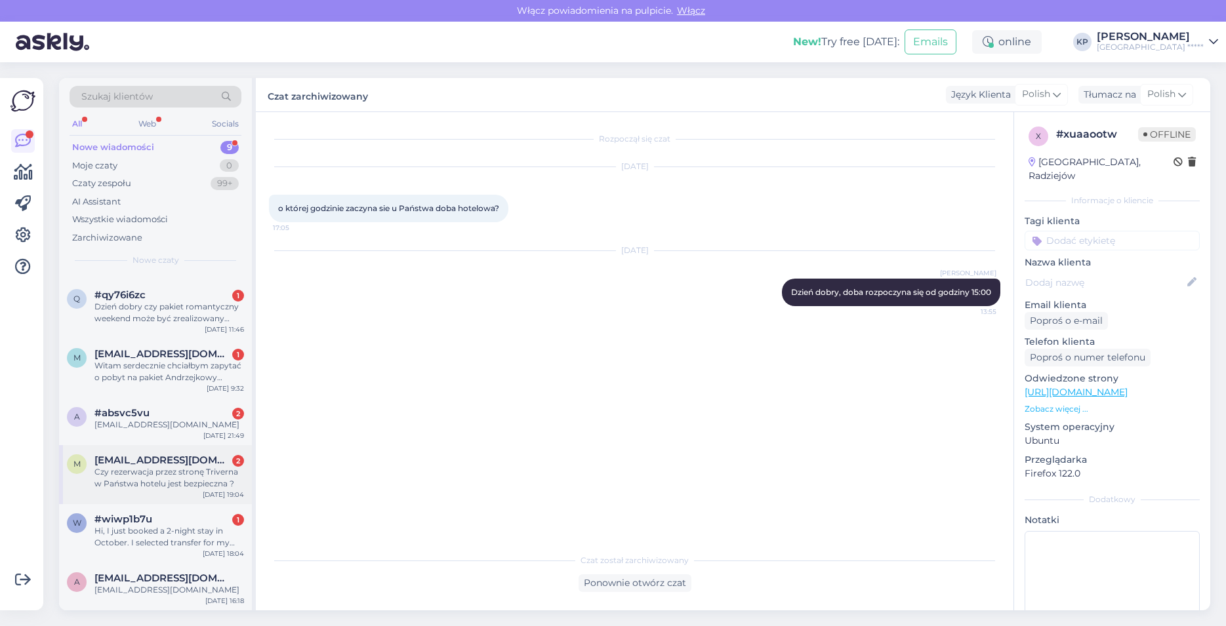
click at [150, 481] on div "Czy rezerwacja przez stronę Triverna w Państwa hotelu jest bezpieczna ?" at bounding box center [169, 478] width 150 height 24
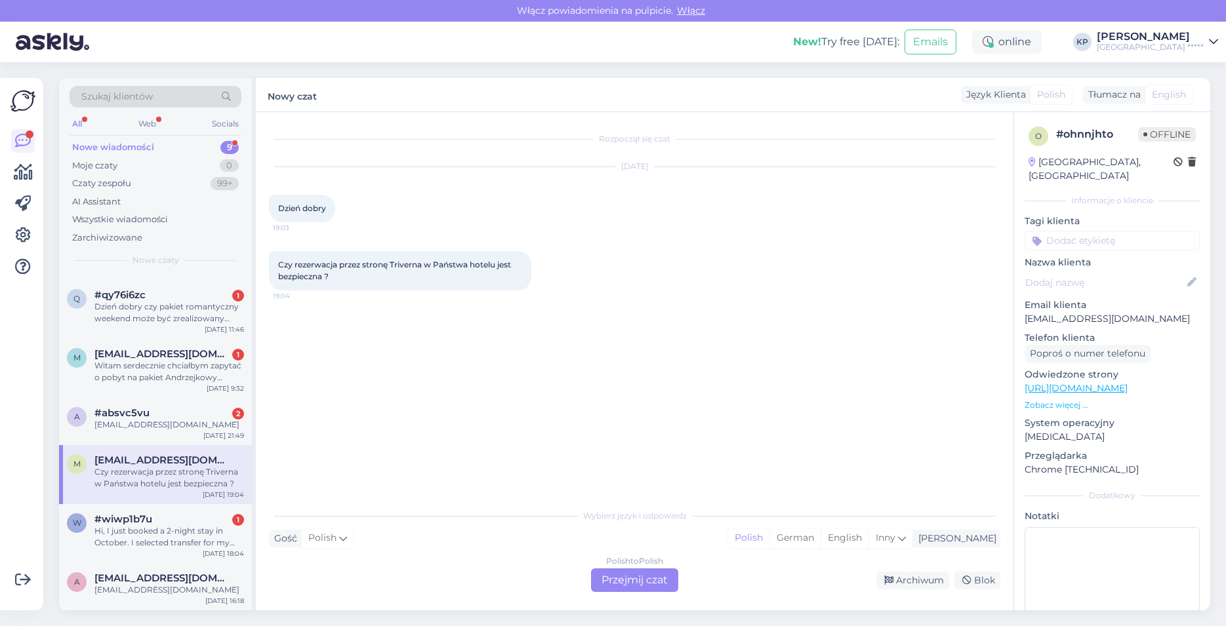
click at [669, 578] on div "Polish to Polish Przejmij czat" at bounding box center [634, 581] width 87 height 24
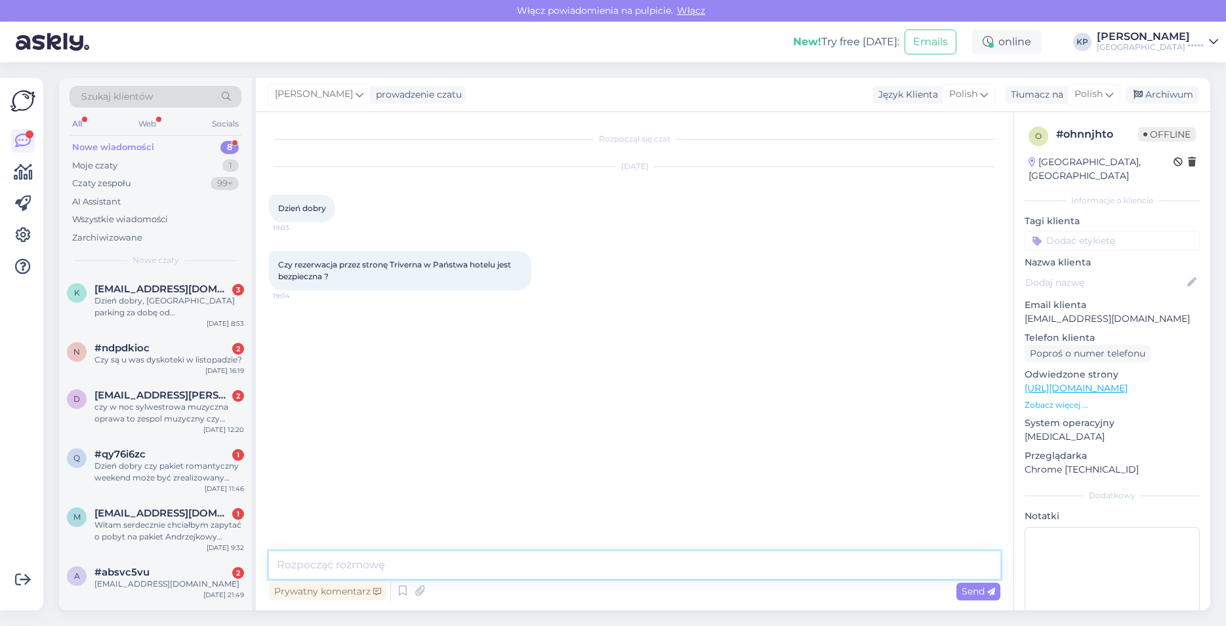
click at [387, 554] on textarea at bounding box center [634, 566] width 731 height 28
type textarea "Dzień dobry, tak oczywiście."
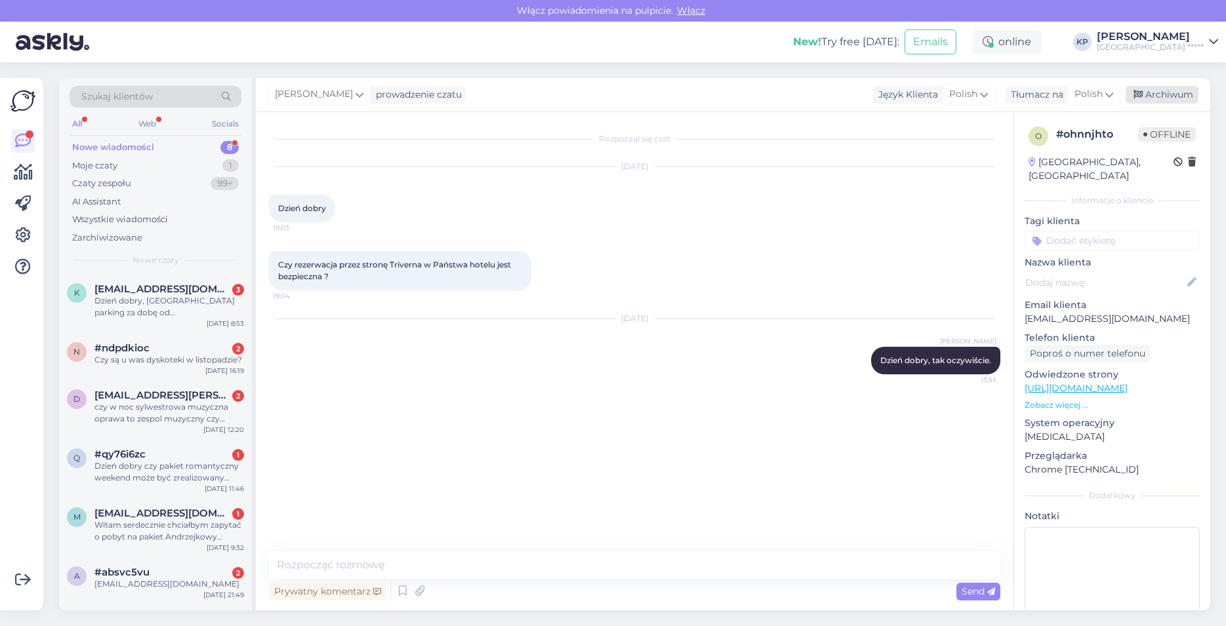
click at [1174, 96] on div "Archiwum" at bounding box center [1162, 95] width 73 height 18
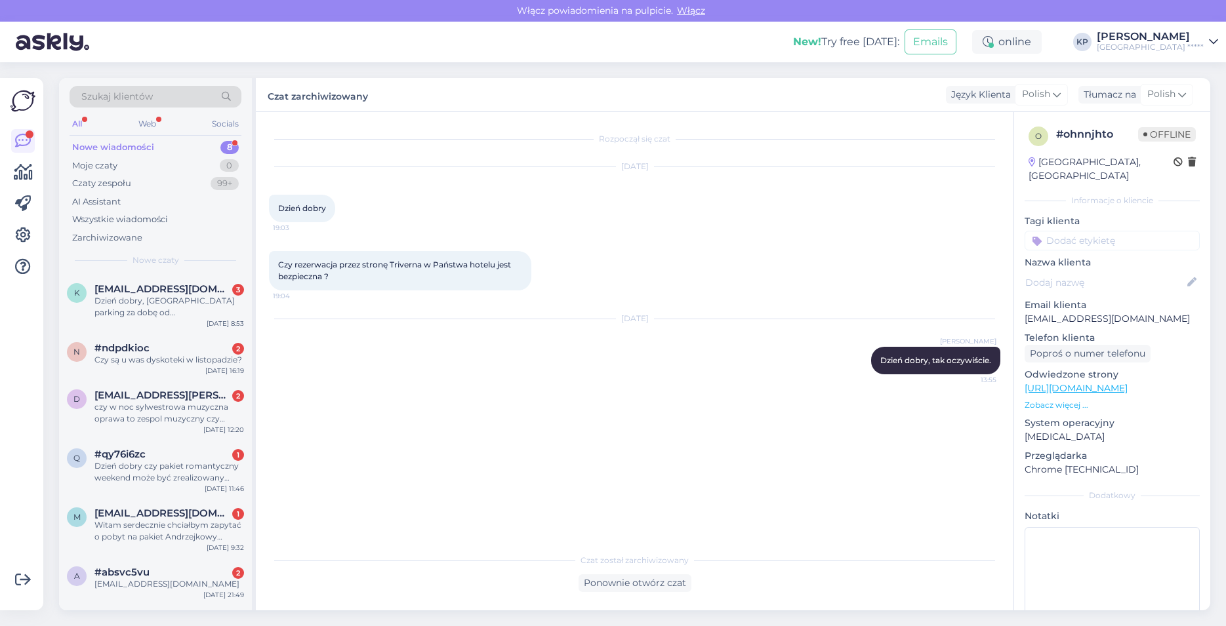
click at [1155, 37] on div "[PERSON_NAME]" at bounding box center [1150, 36] width 107 height 10
click at [1025, 138] on div "Wyloguj" at bounding box center [1111, 134] width 214 height 24
